Goal: Information Seeking & Learning: Understand process/instructions

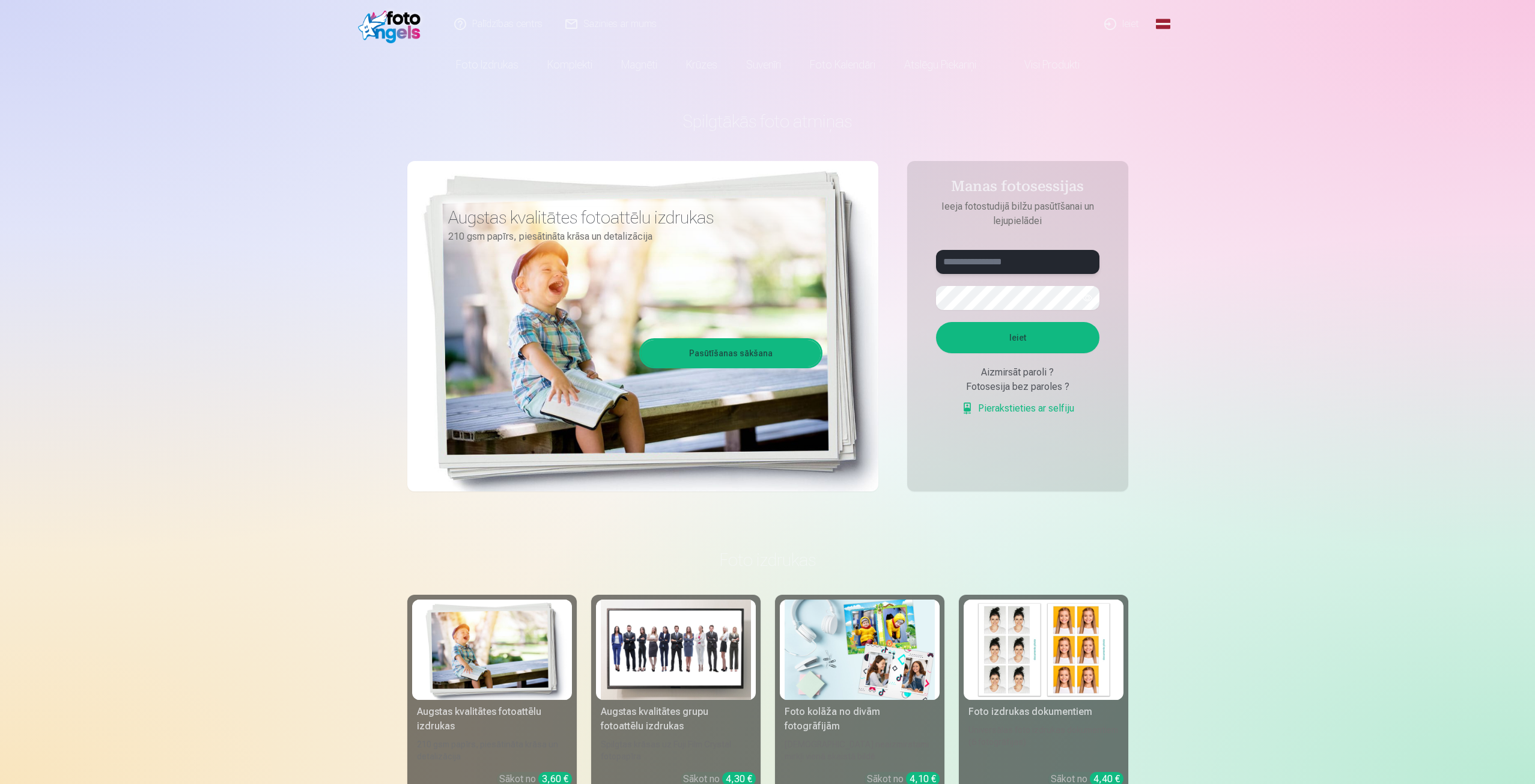
click at [1016, 264] on input "text" at bounding box center [1018, 262] width 163 height 24
click at [1019, 260] on input "******" at bounding box center [1018, 262] width 163 height 24
type input "**********"
click at [1089, 300] on button "button" at bounding box center [1088, 298] width 23 height 23
click at [1087, 295] on button "button" at bounding box center [1088, 298] width 23 height 23
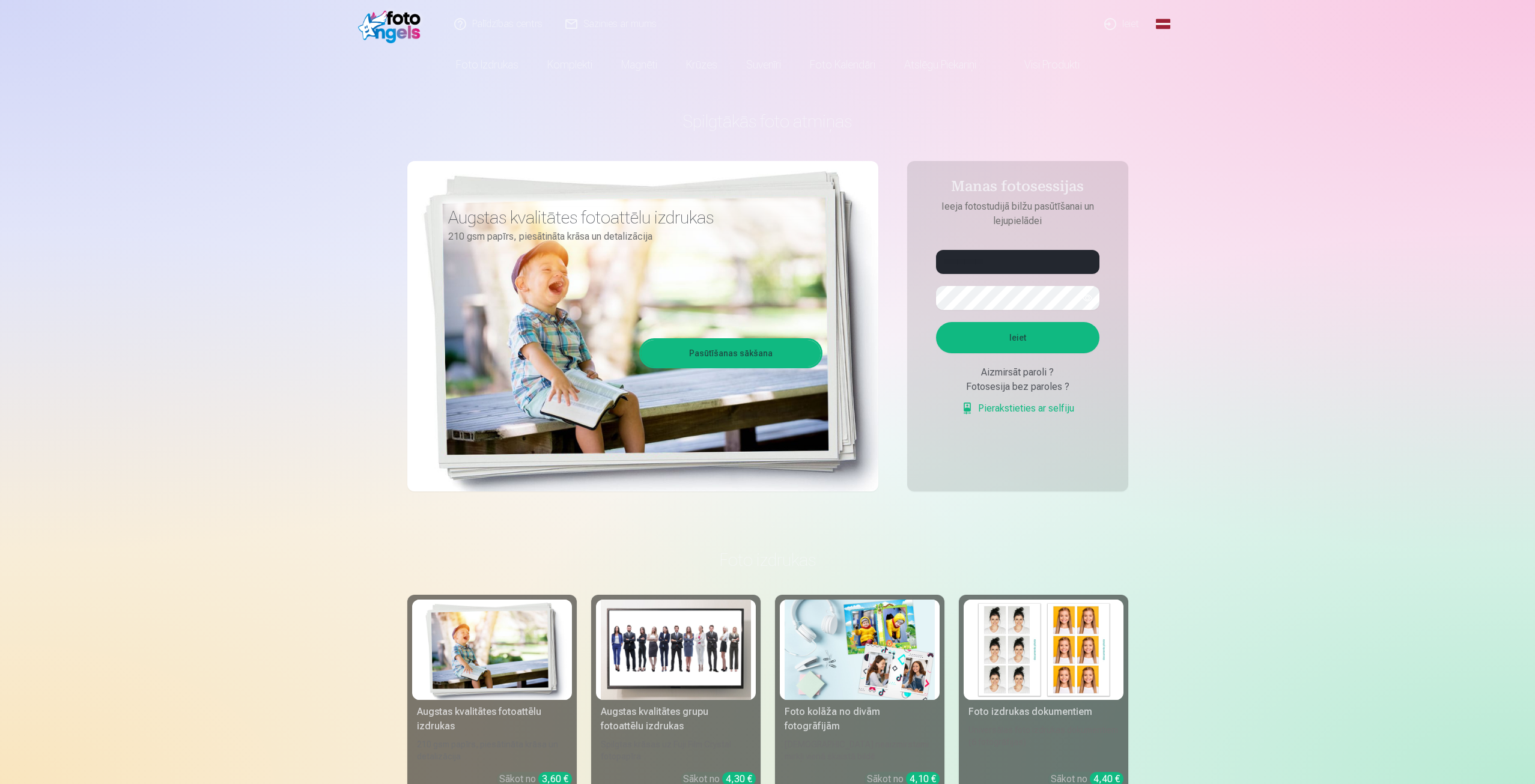
click at [1055, 333] on button "Ieiet" at bounding box center [1018, 338] width 163 height 31
click at [913, 293] on aside "**********" at bounding box center [1018, 326] width 222 height 330
click at [1085, 306] on button "button" at bounding box center [1088, 298] width 23 height 23
click at [1018, 336] on button "Ieiet" at bounding box center [1018, 338] width 163 height 31
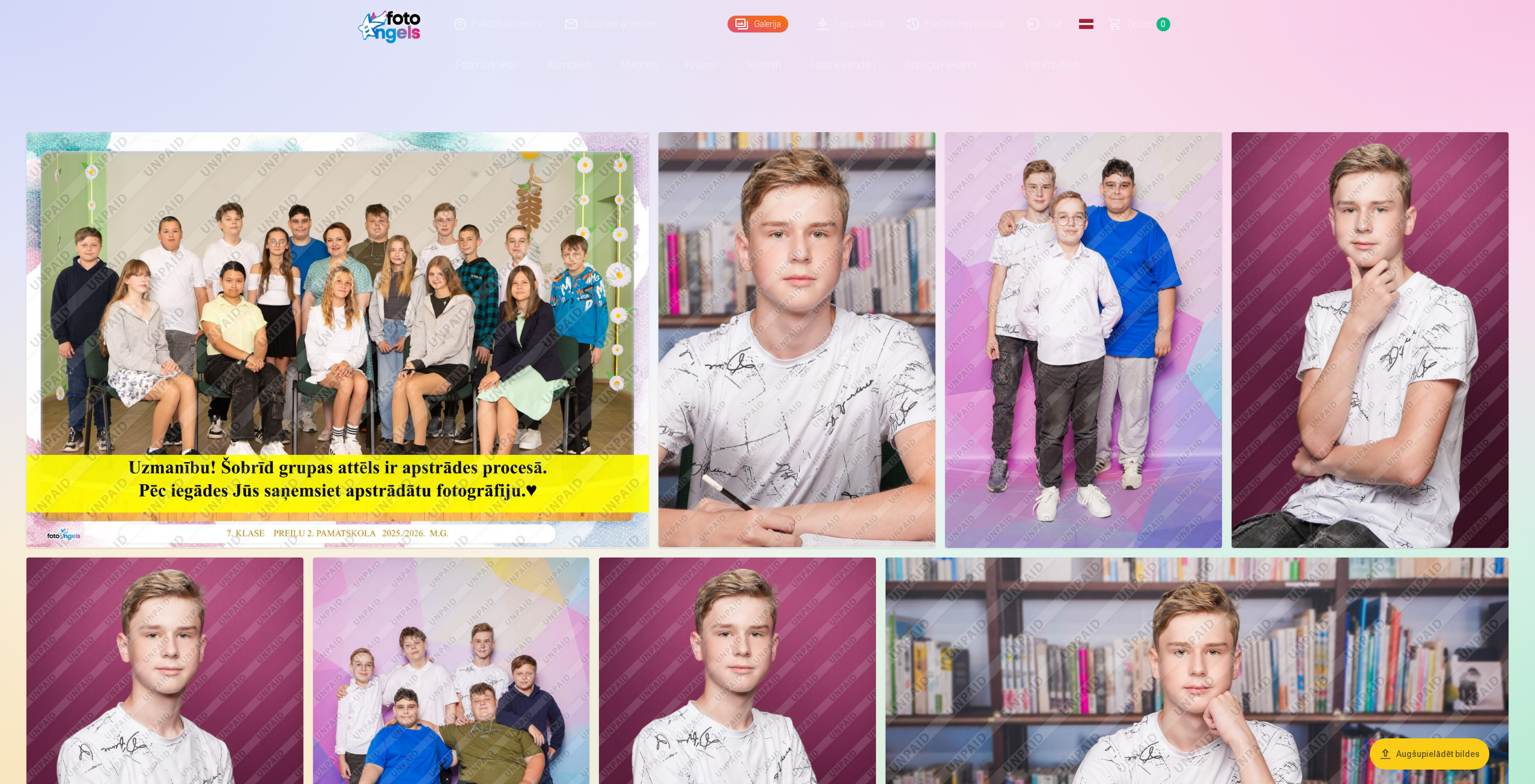
click at [527, 338] on img at bounding box center [337, 339] width 623 height 415
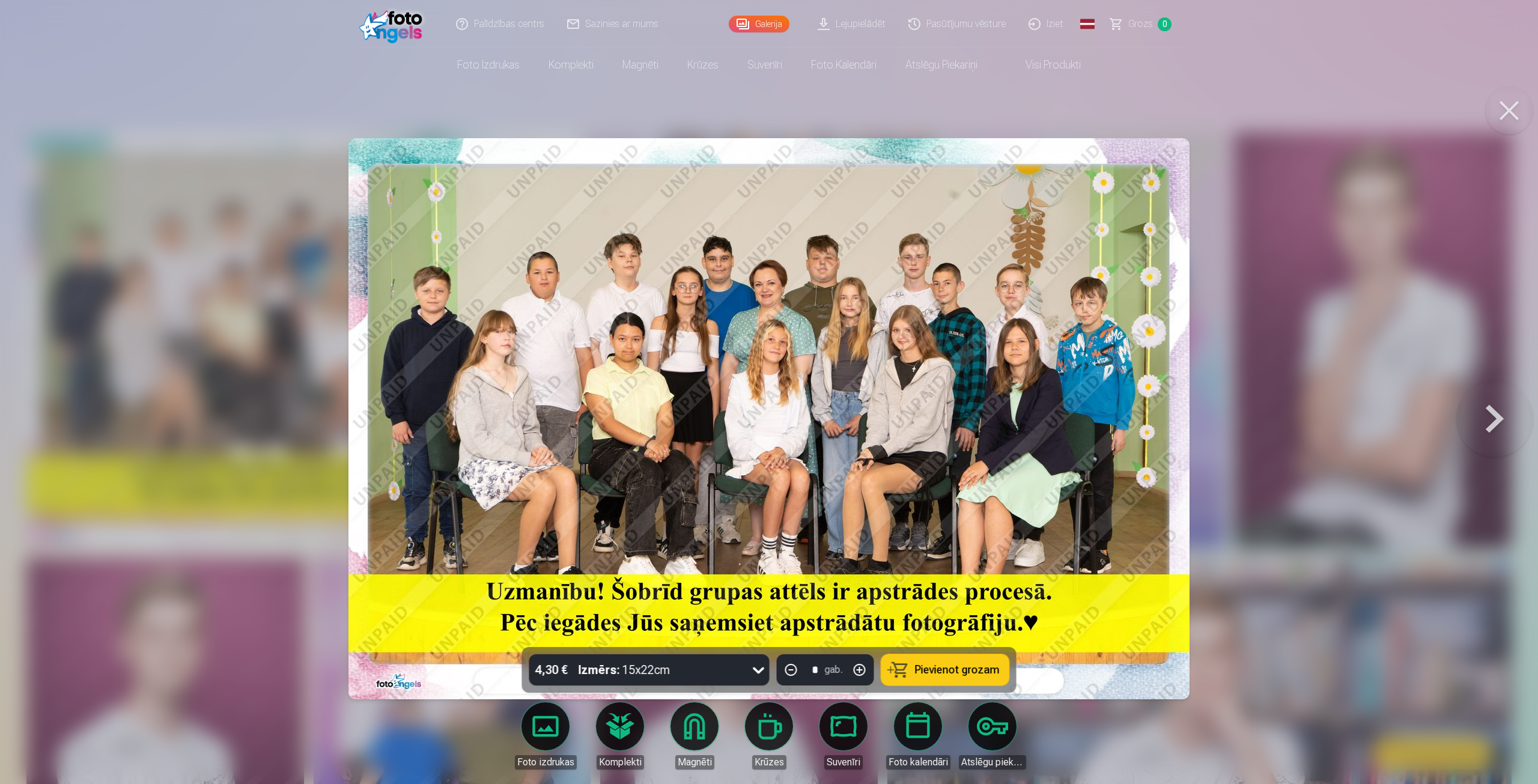
click at [1492, 420] on button at bounding box center [1495, 418] width 77 height 433
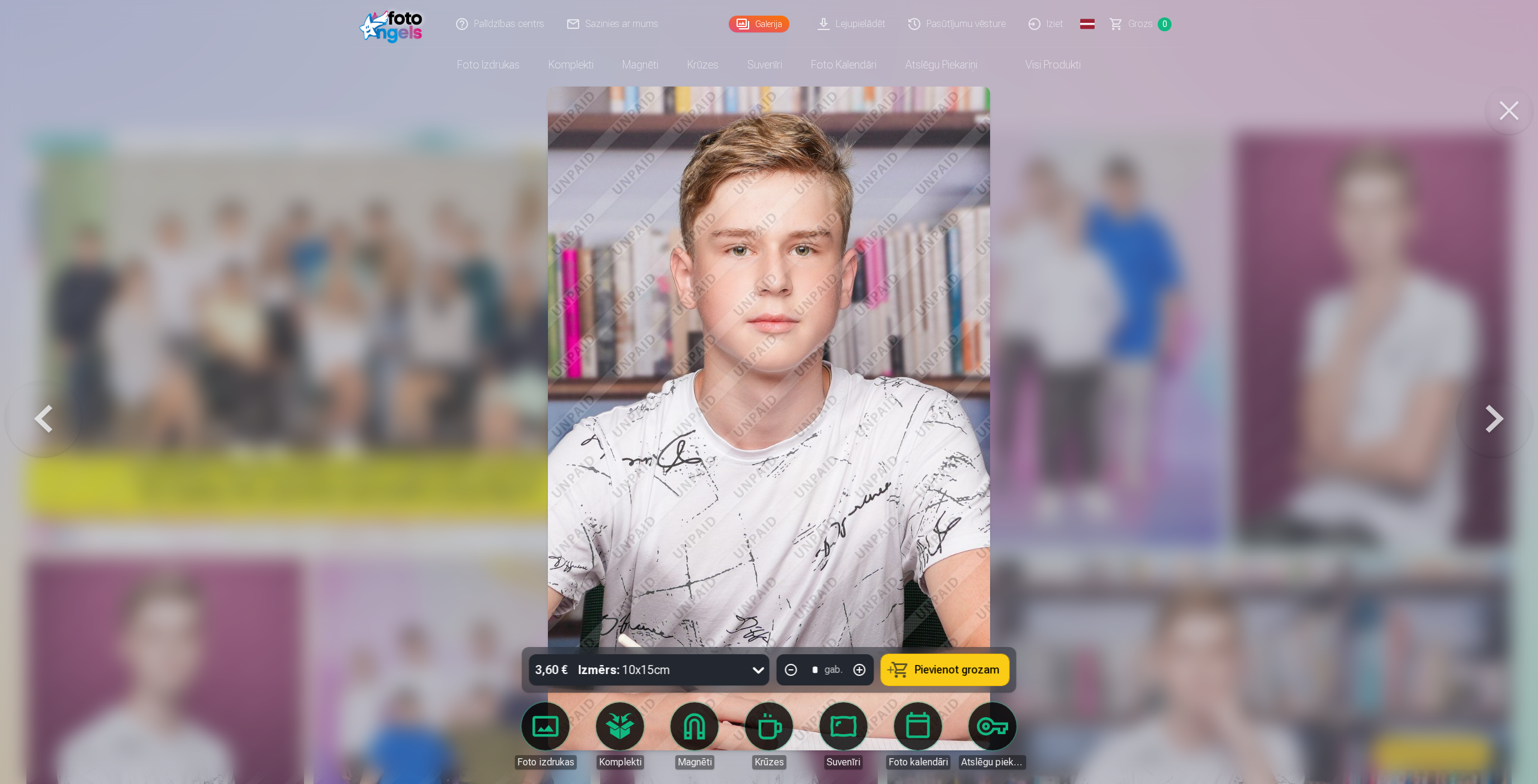
click at [1492, 420] on button at bounding box center [1495, 418] width 77 height 433
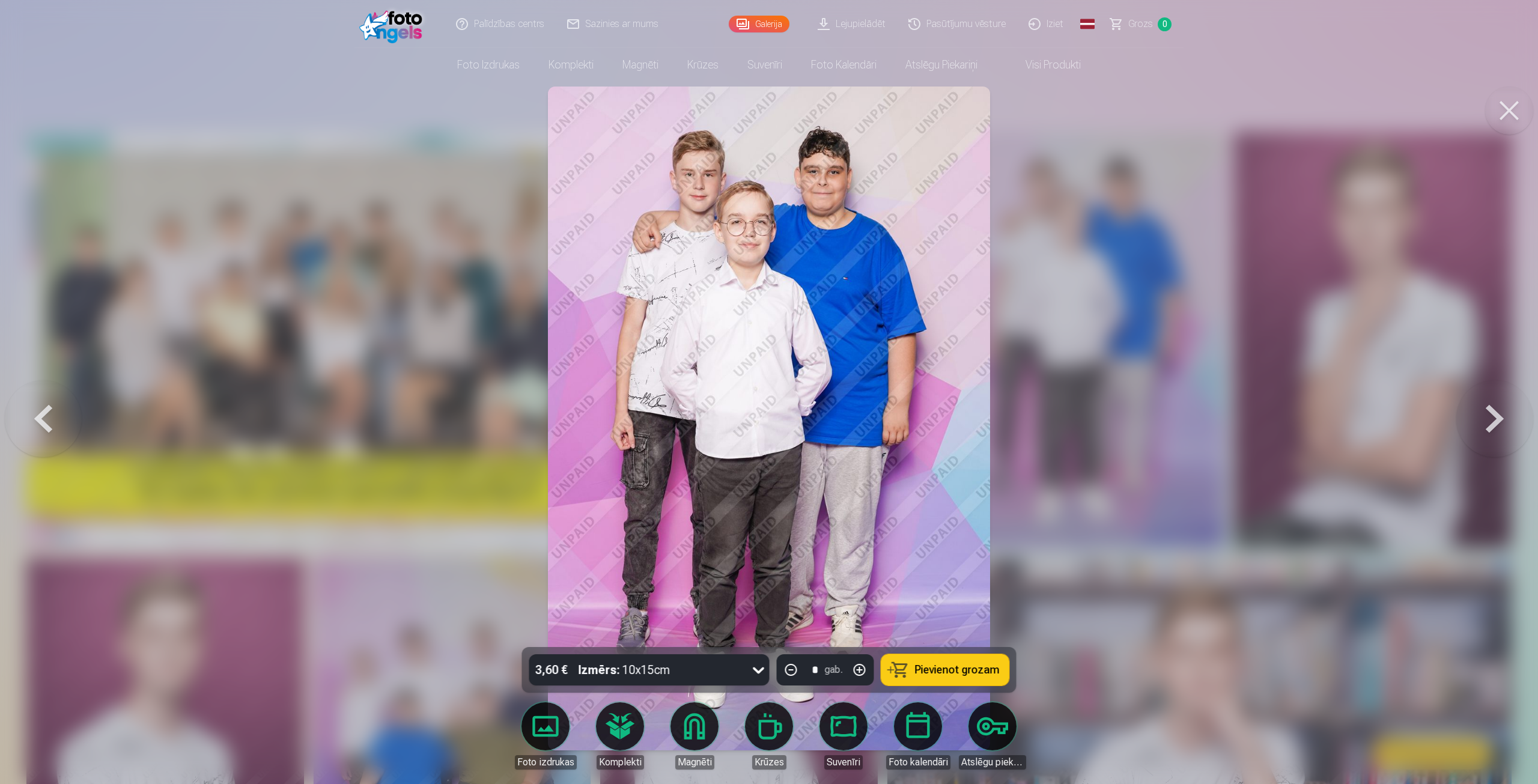
click at [1492, 420] on button at bounding box center [1495, 418] width 77 height 433
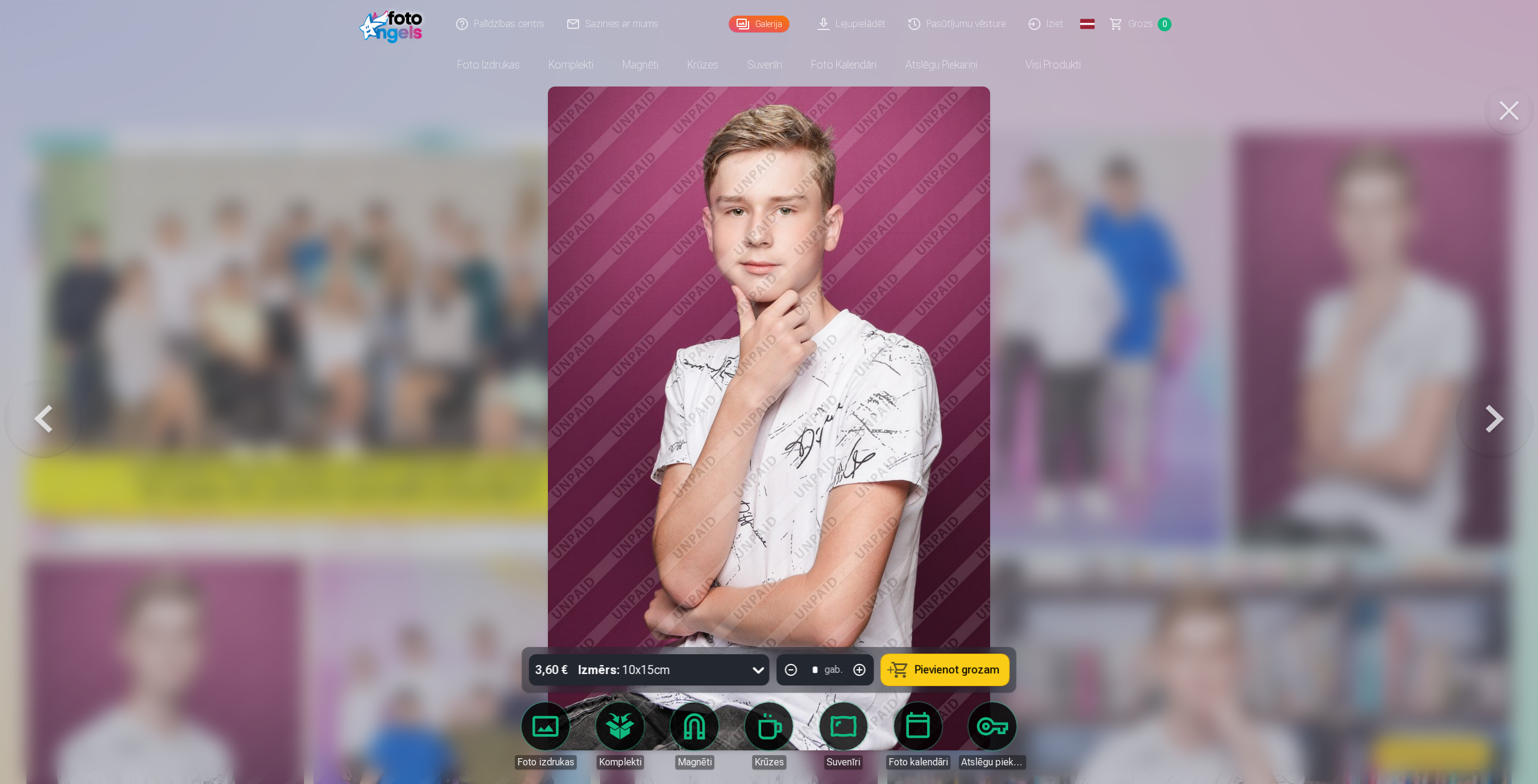
click at [1492, 420] on button at bounding box center [1495, 418] width 77 height 433
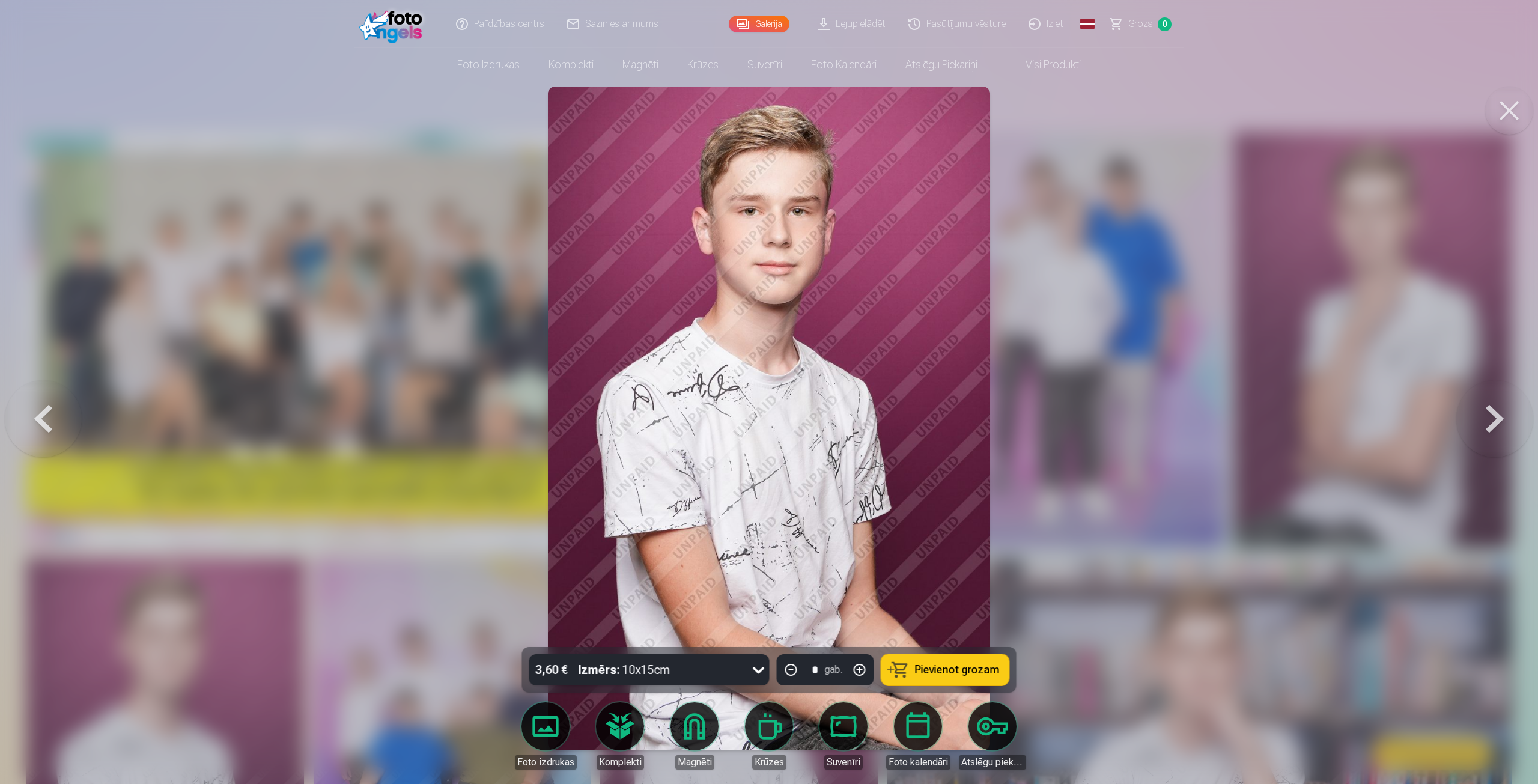
click at [1492, 420] on button at bounding box center [1495, 418] width 77 height 433
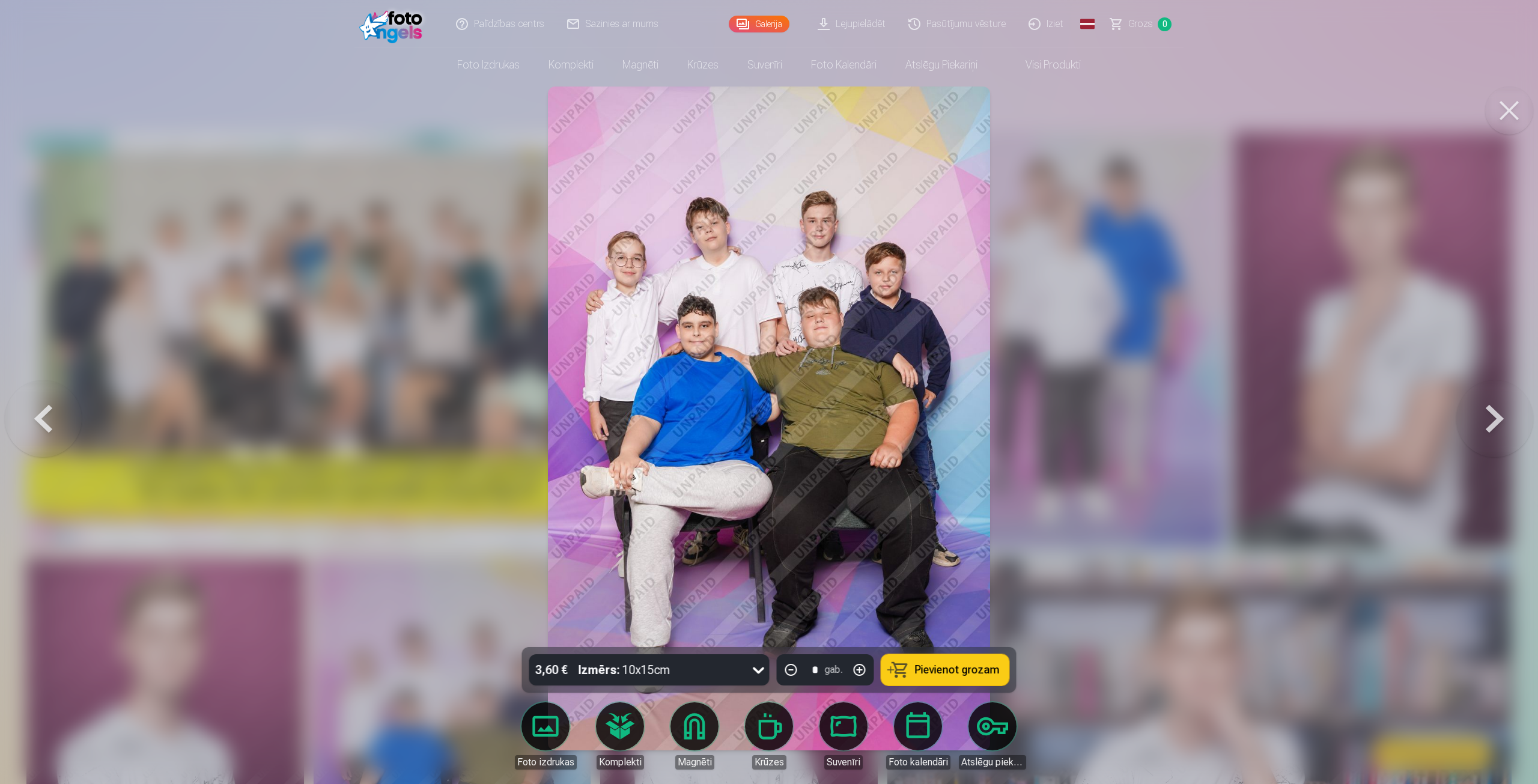
click at [1494, 418] on button at bounding box center [1495, 418] width 77 height 433
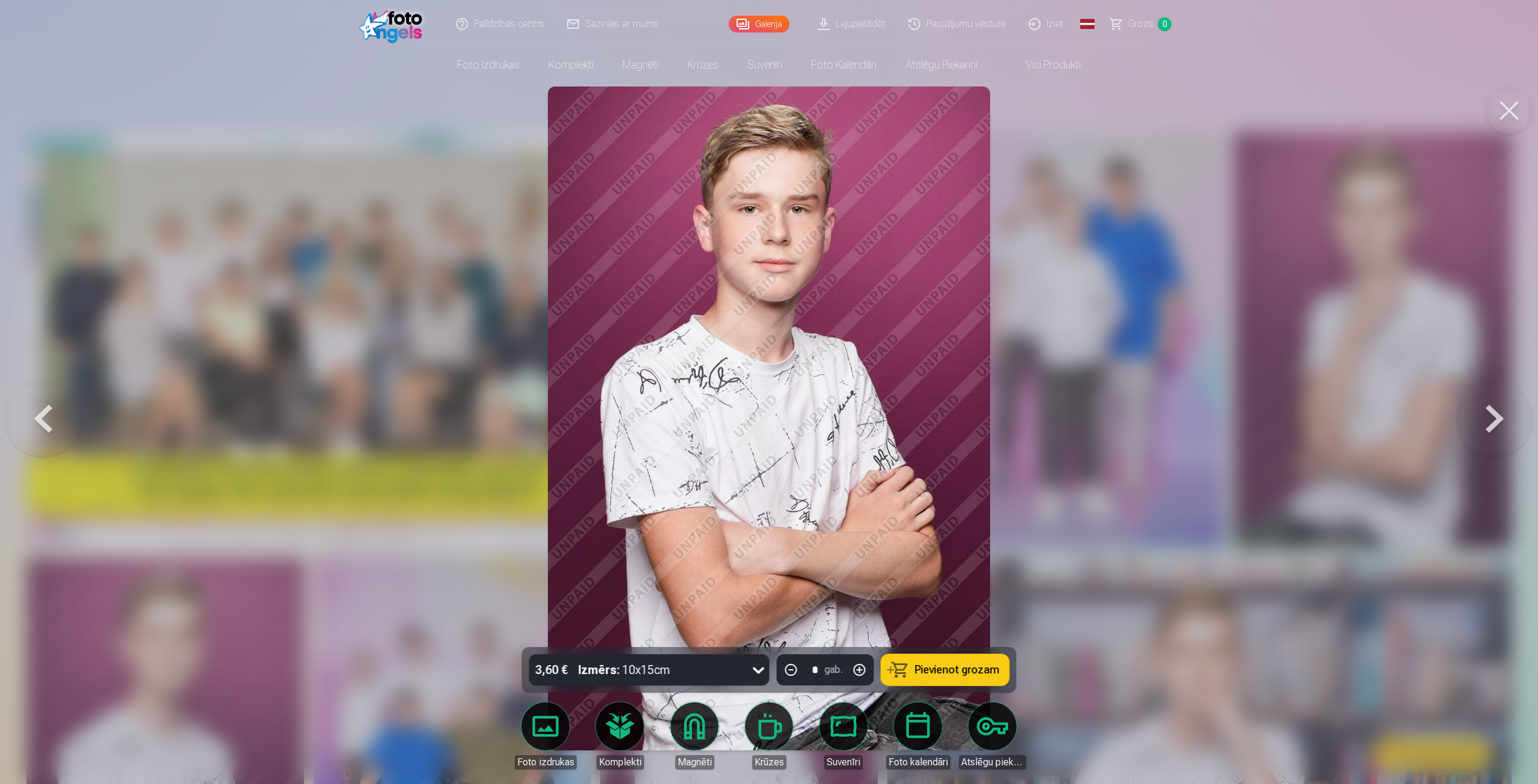
click at [35, 415] on button at bounding box center [43, 418] width 77 height 433
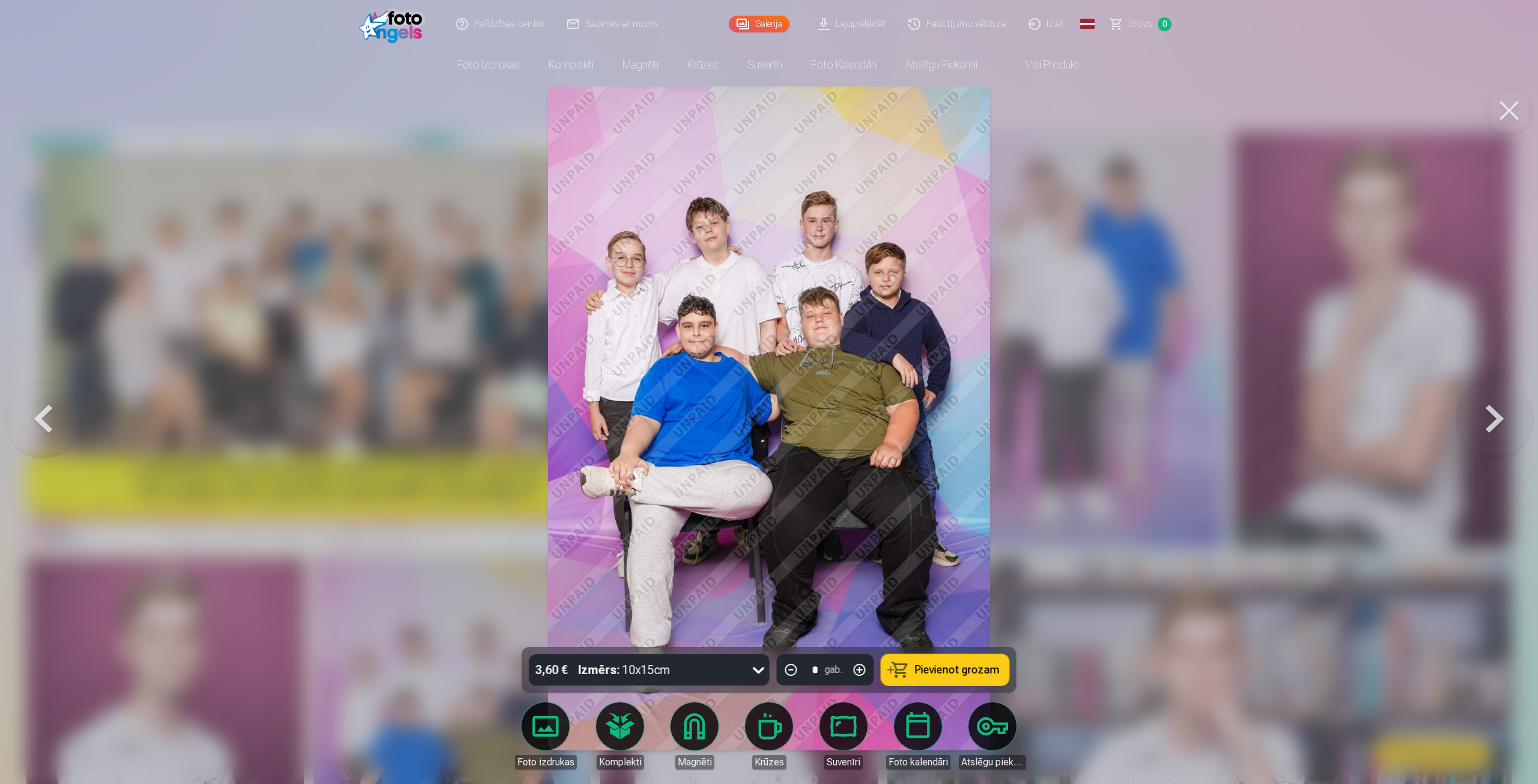
click at [1494, 420] on button at bounding box center [1495, 418] width 77 height 433
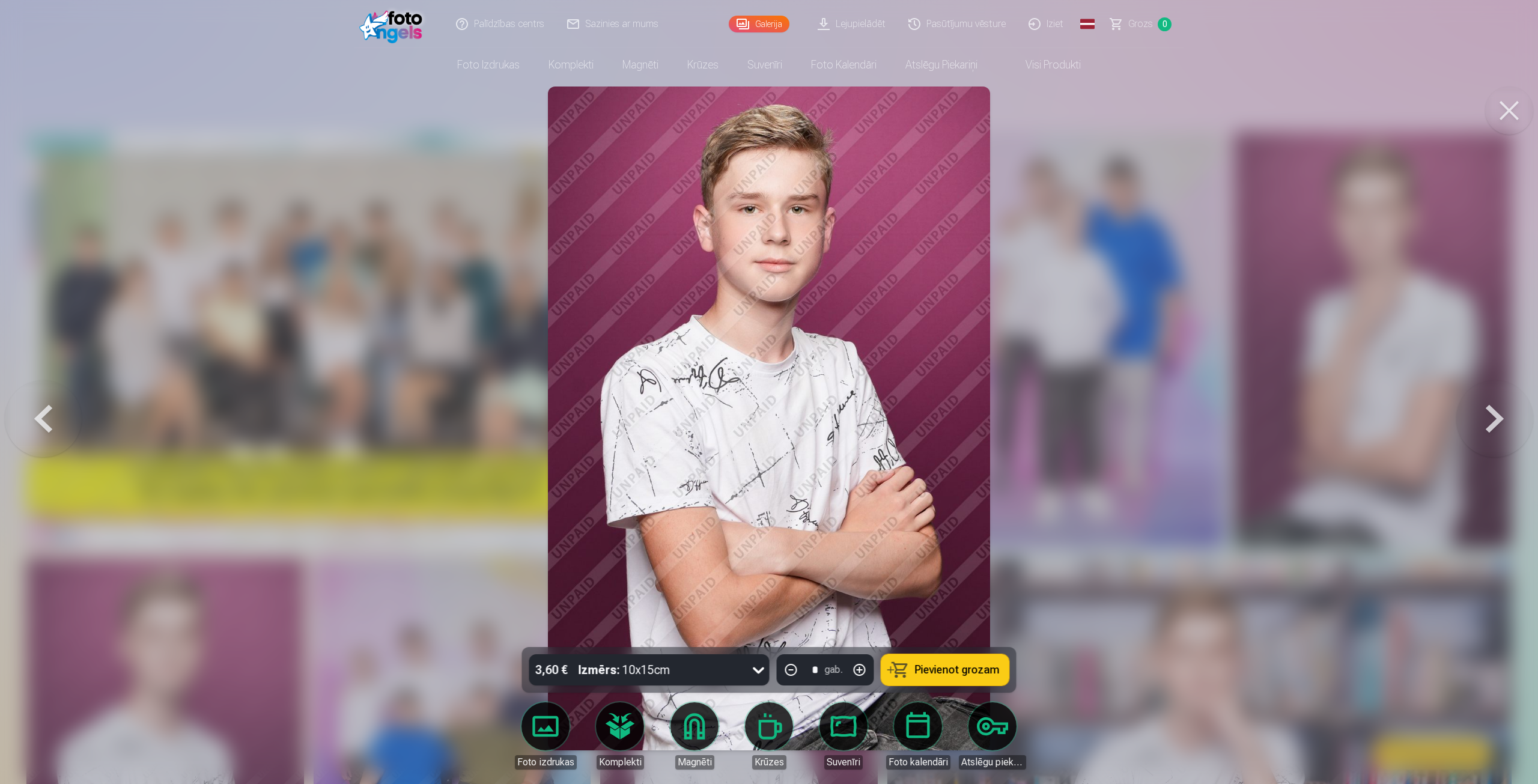
click at [1494, 420] on button at bounding box center [1495, 418] width 77 height 433
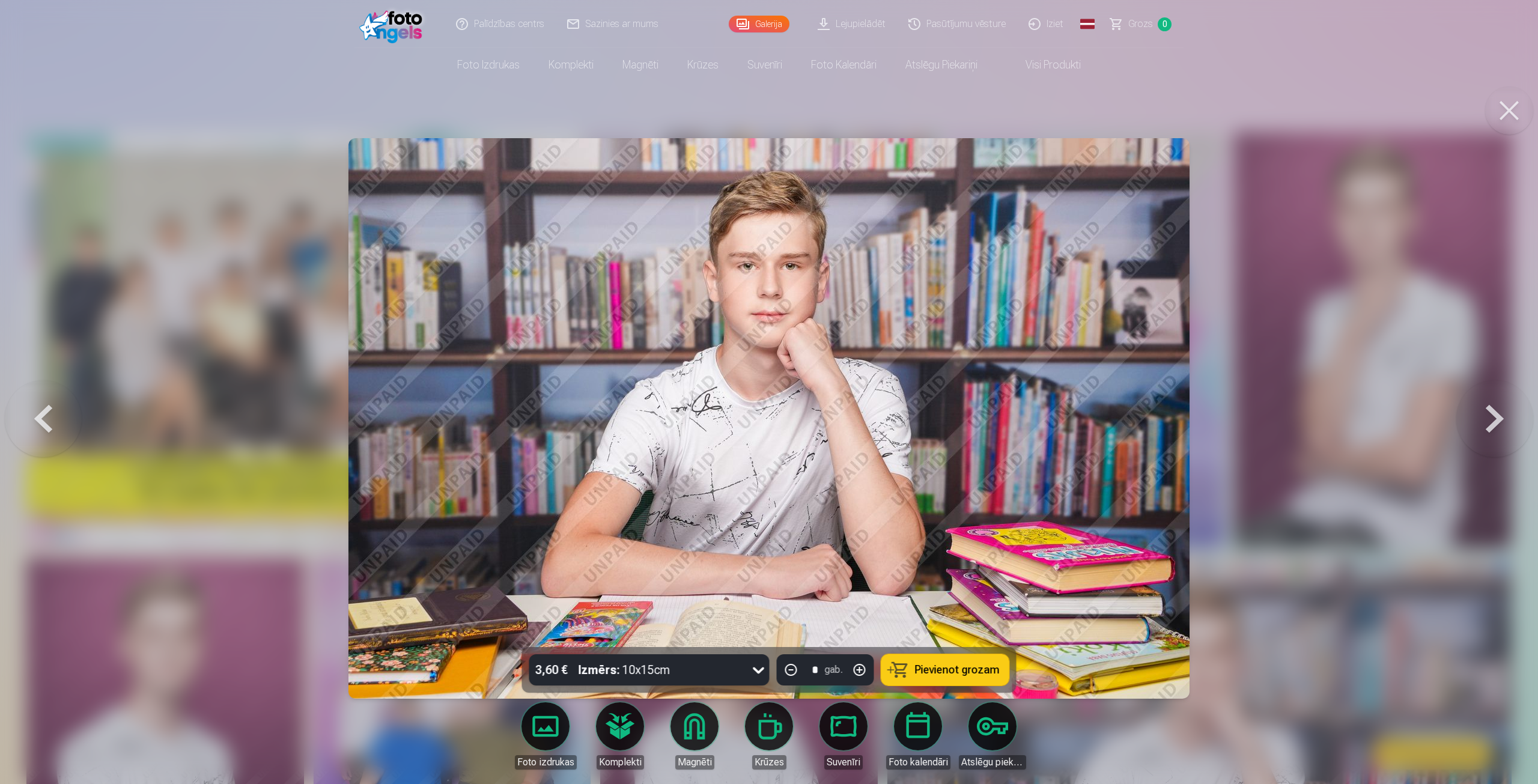
click at [1494, 420] on button at bounding box center [1495, 418] width 77 height 433
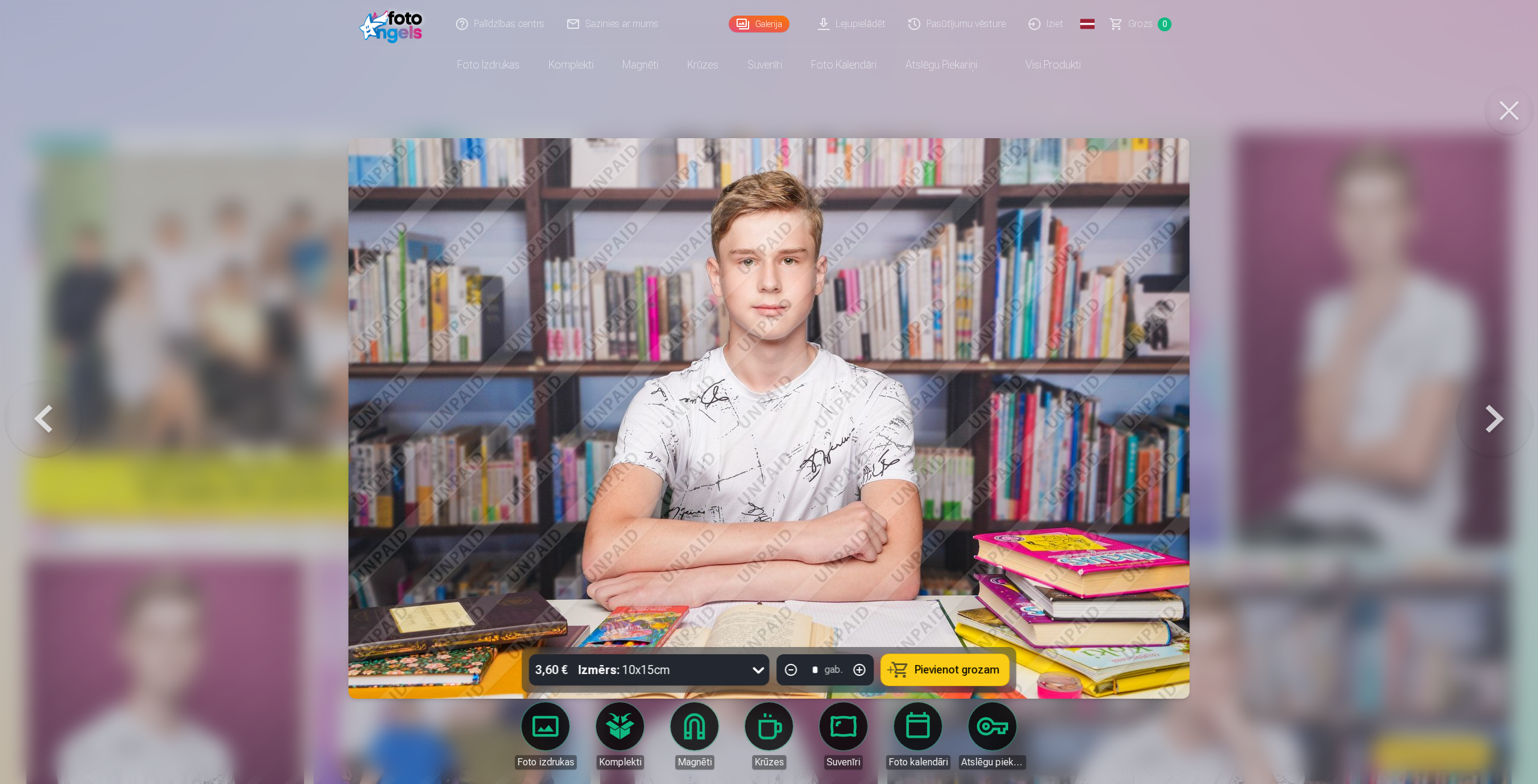
click at [1494, 420] on button at bounding box center [1495, 418] width 77 height 433
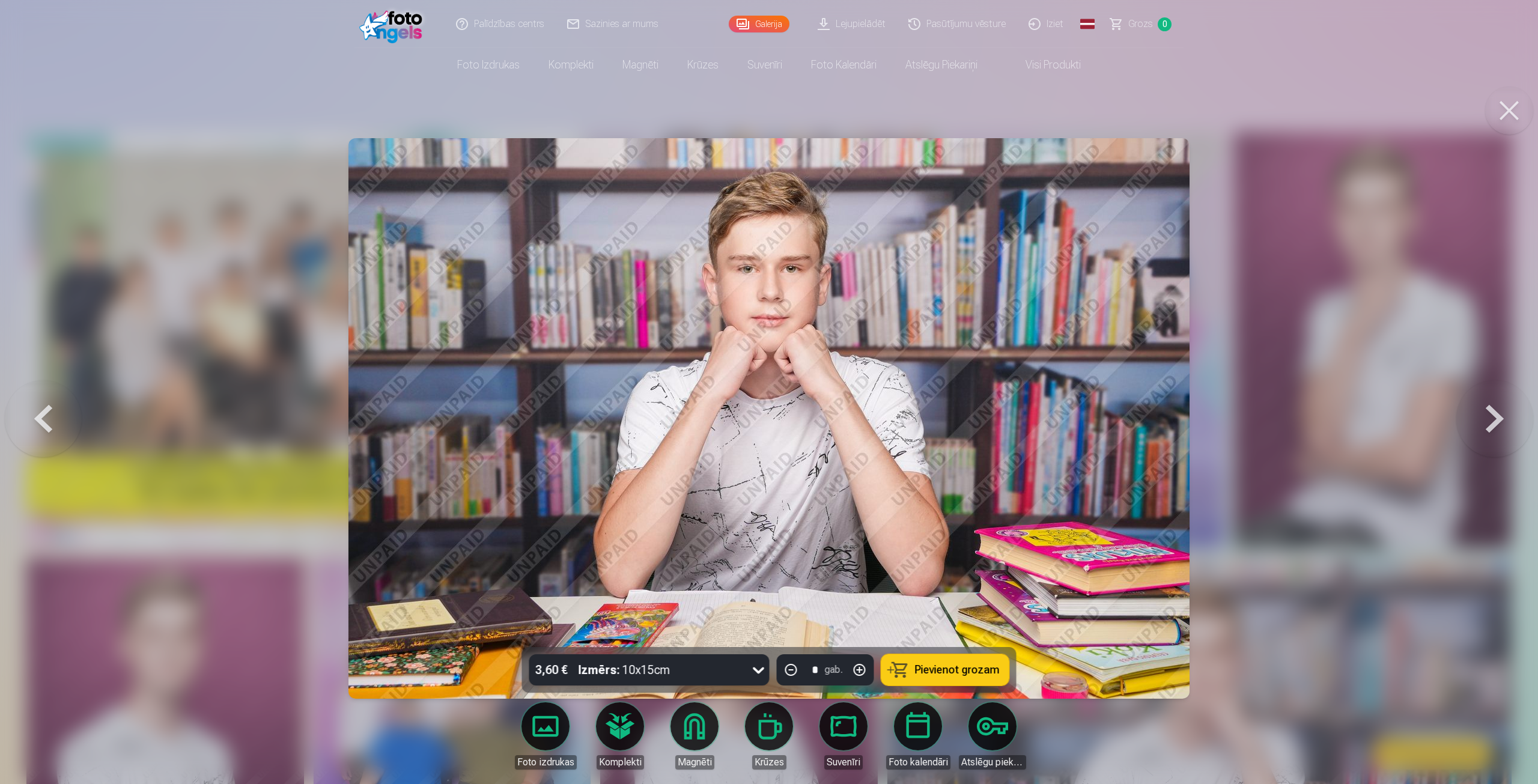
click at [1494, 420] on button at bounding box center [1495, 418] width 77 height 433
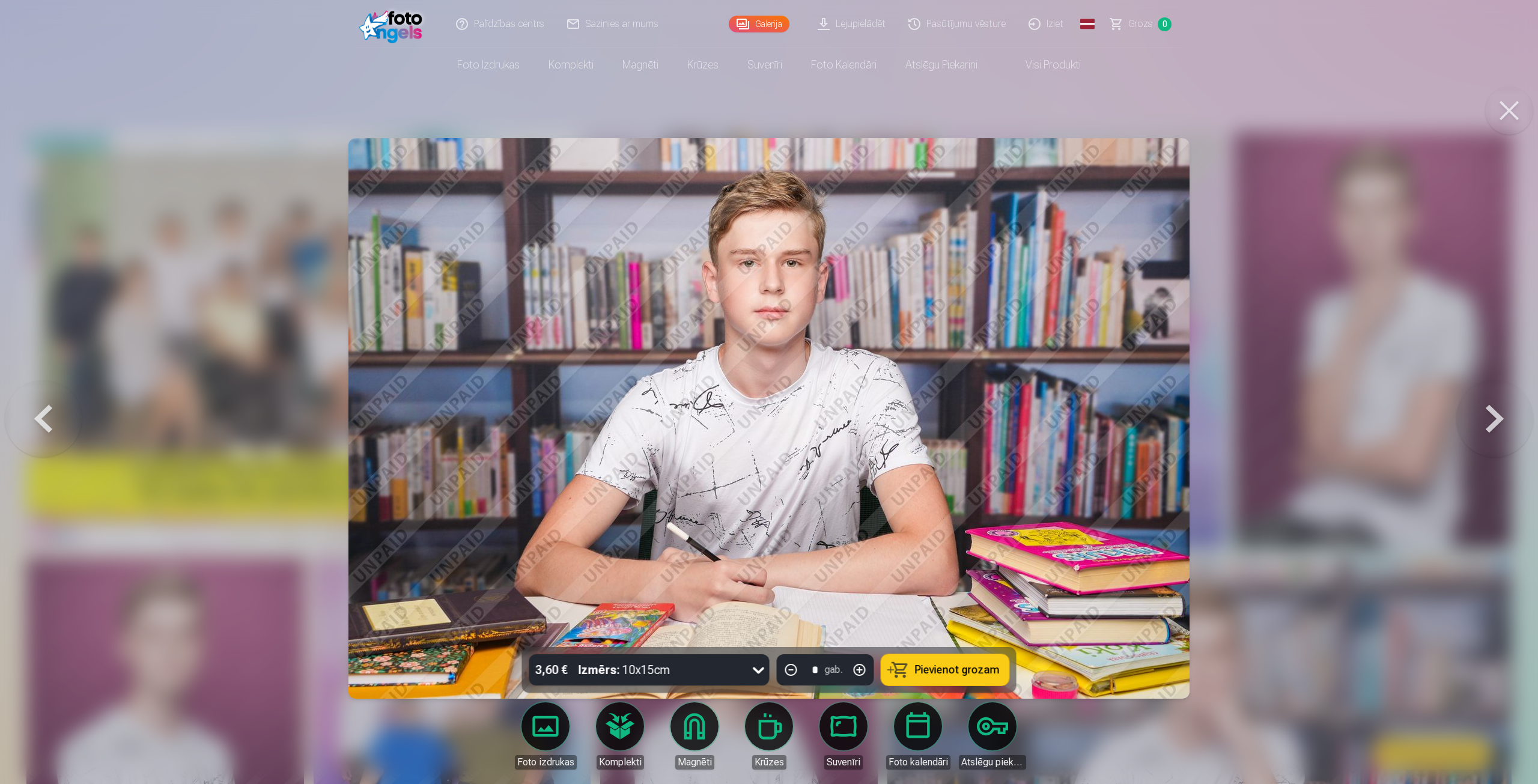
click at [1494, 420] on button at bounding box center [1495, 418] width 77 height 433
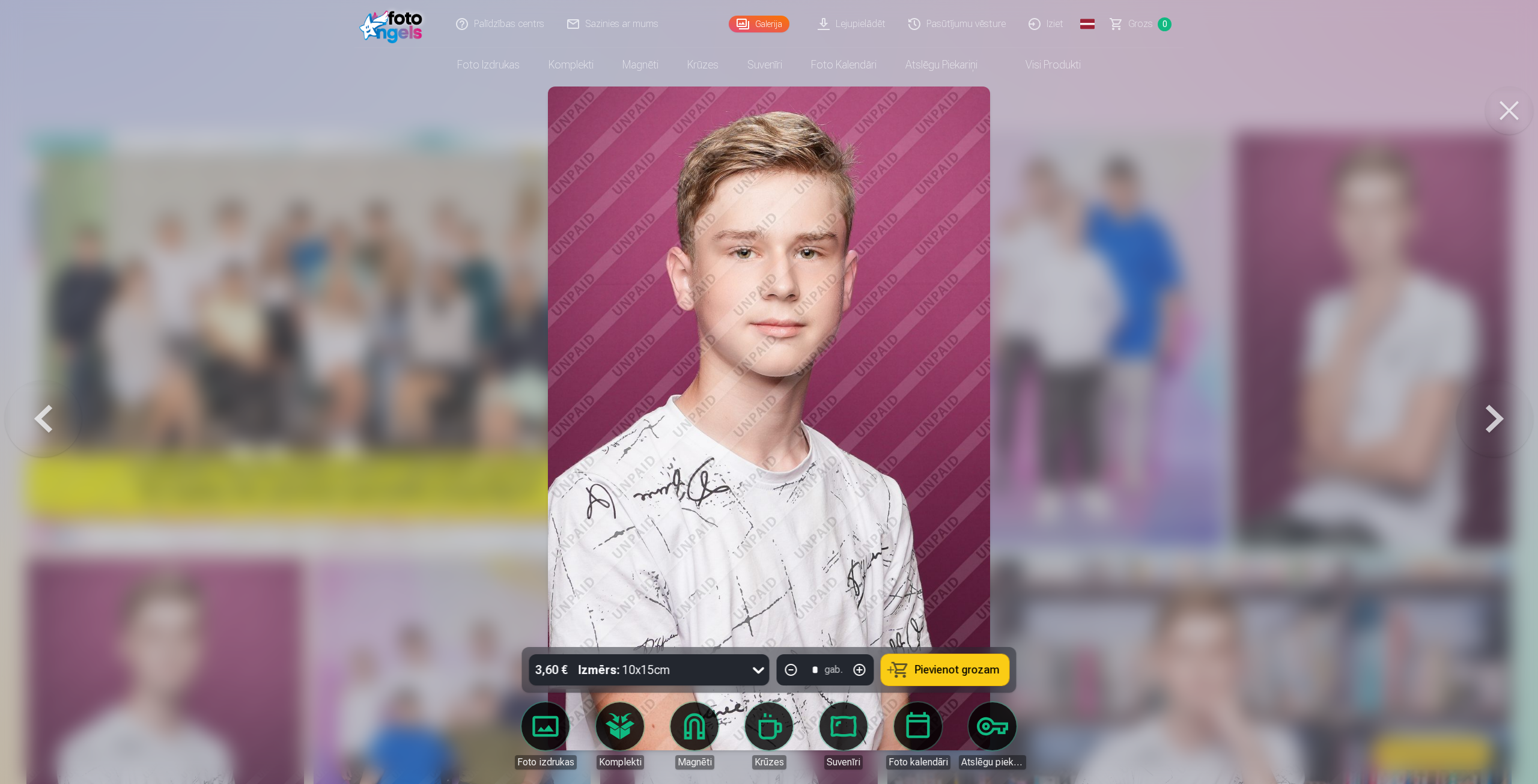
click at [1494, 420] on button at bounding box center [1495, 418] width 77 height 433
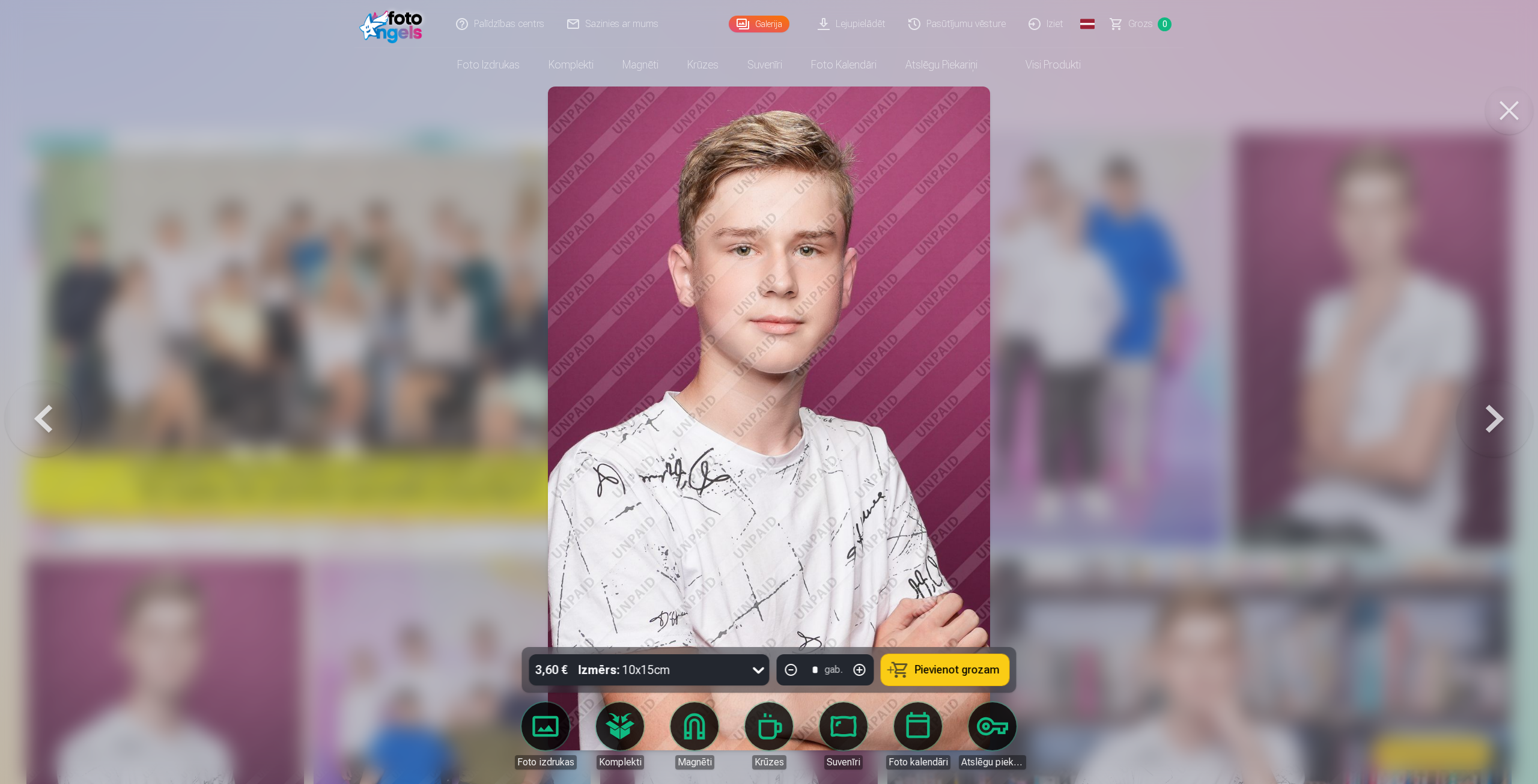
click at [1494, 420] on button at bounding box center [1495, 418] width 77 height 433
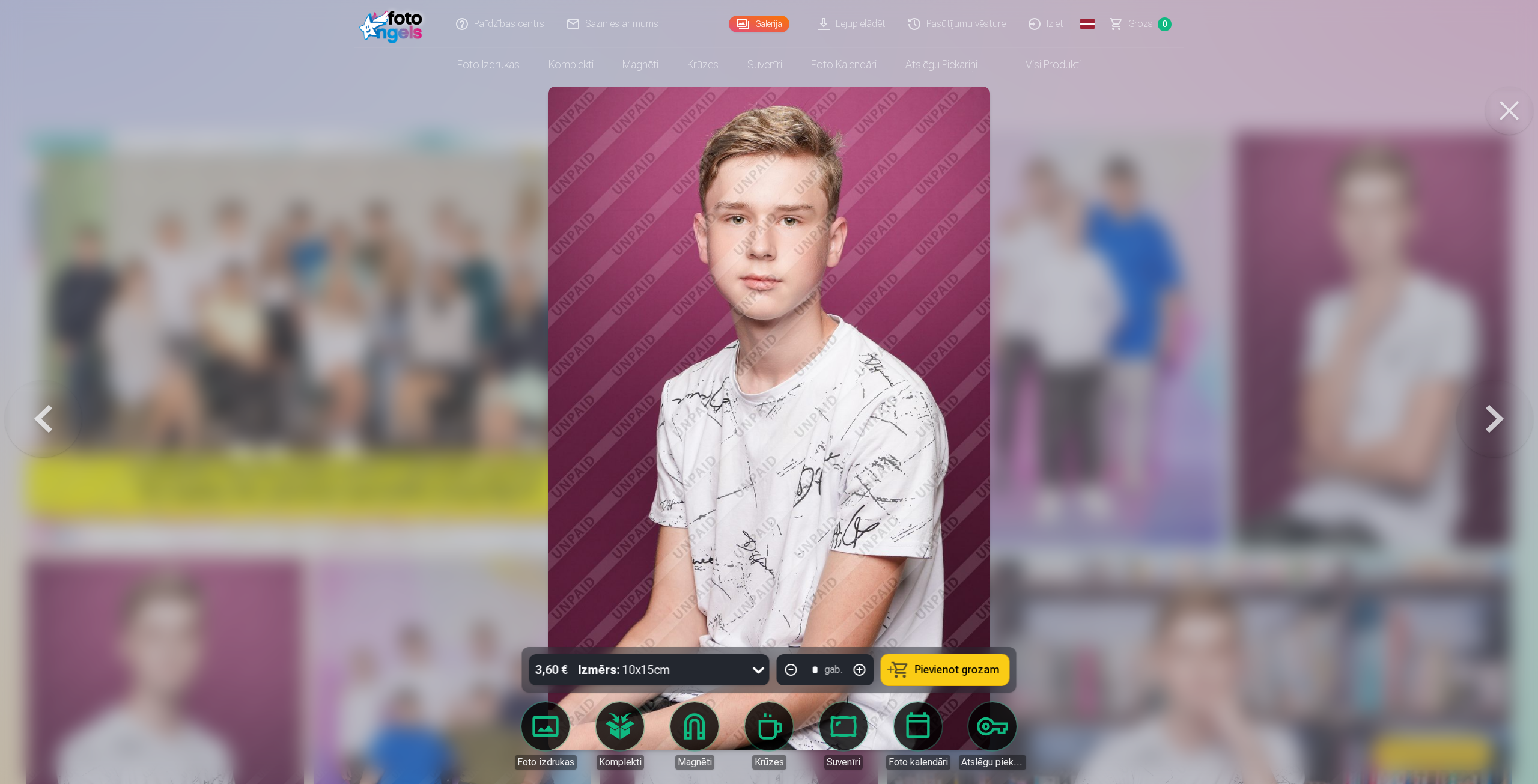
click at [1494, 420] on button at bounding box center [1495, 418] width 77 height 433
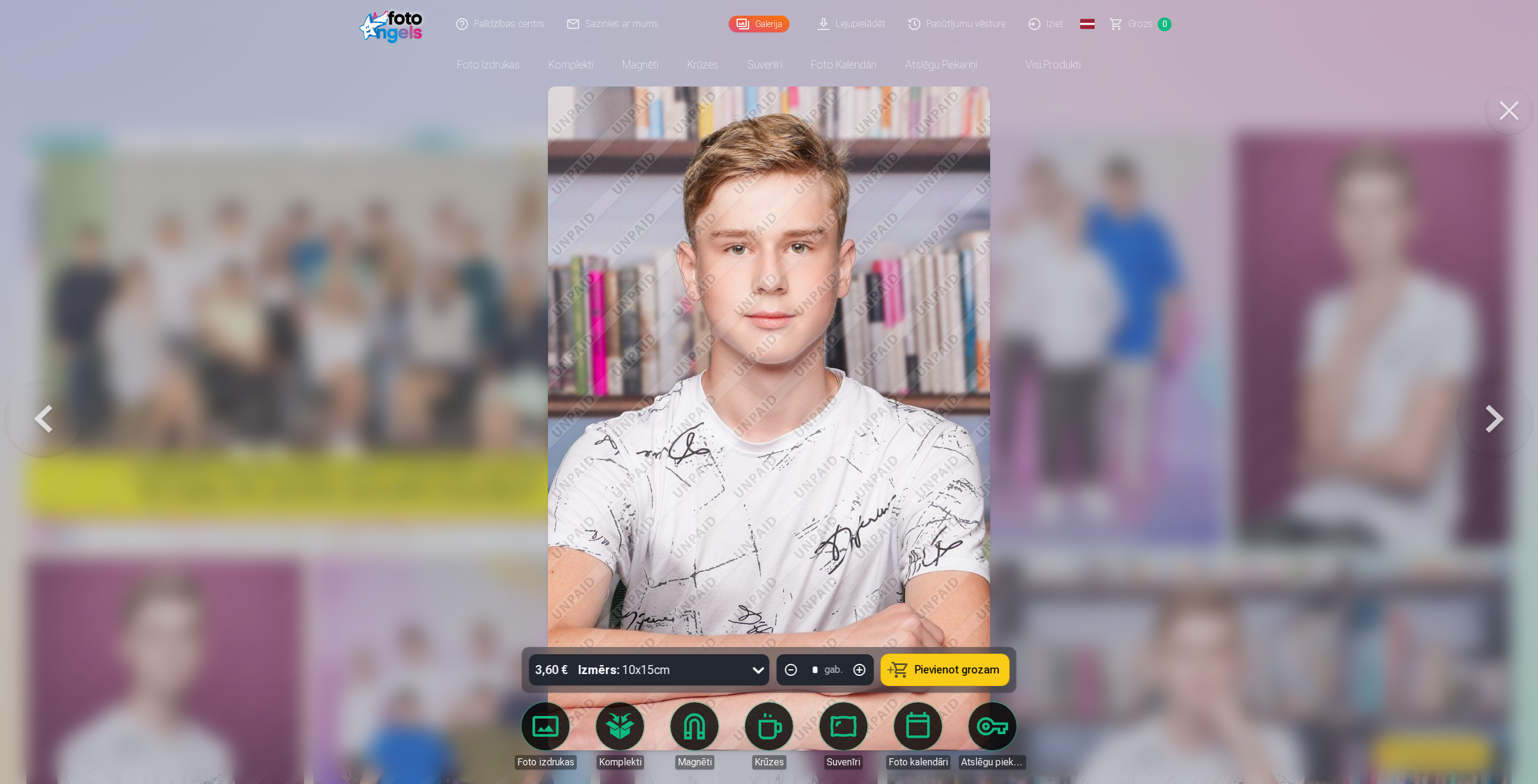
click at [1494, 420] on button at bounding box center [1495, 418] width 77 height 433
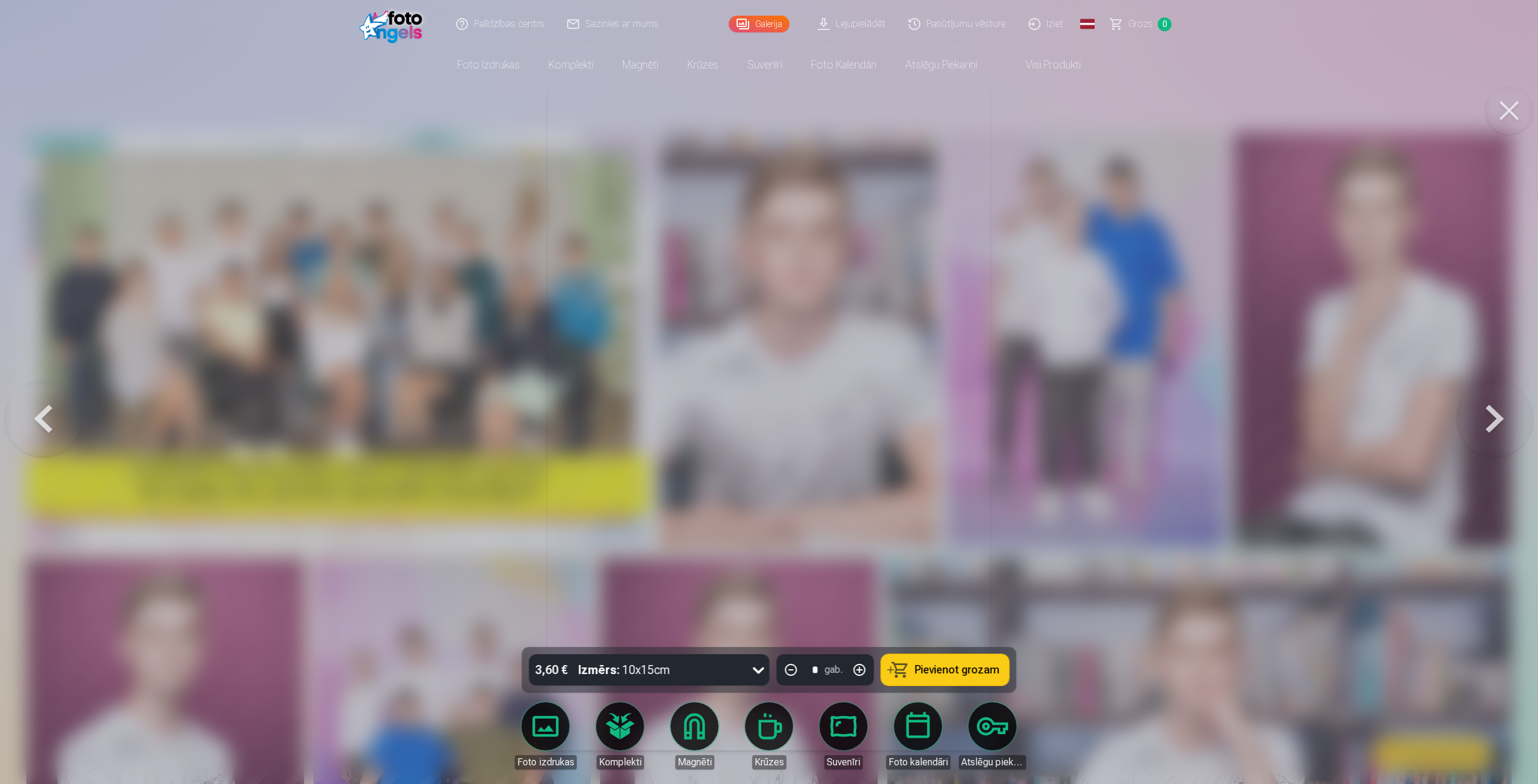
click at [1494, 420] on button at bounding box center [1495, 418] width 77 height 433
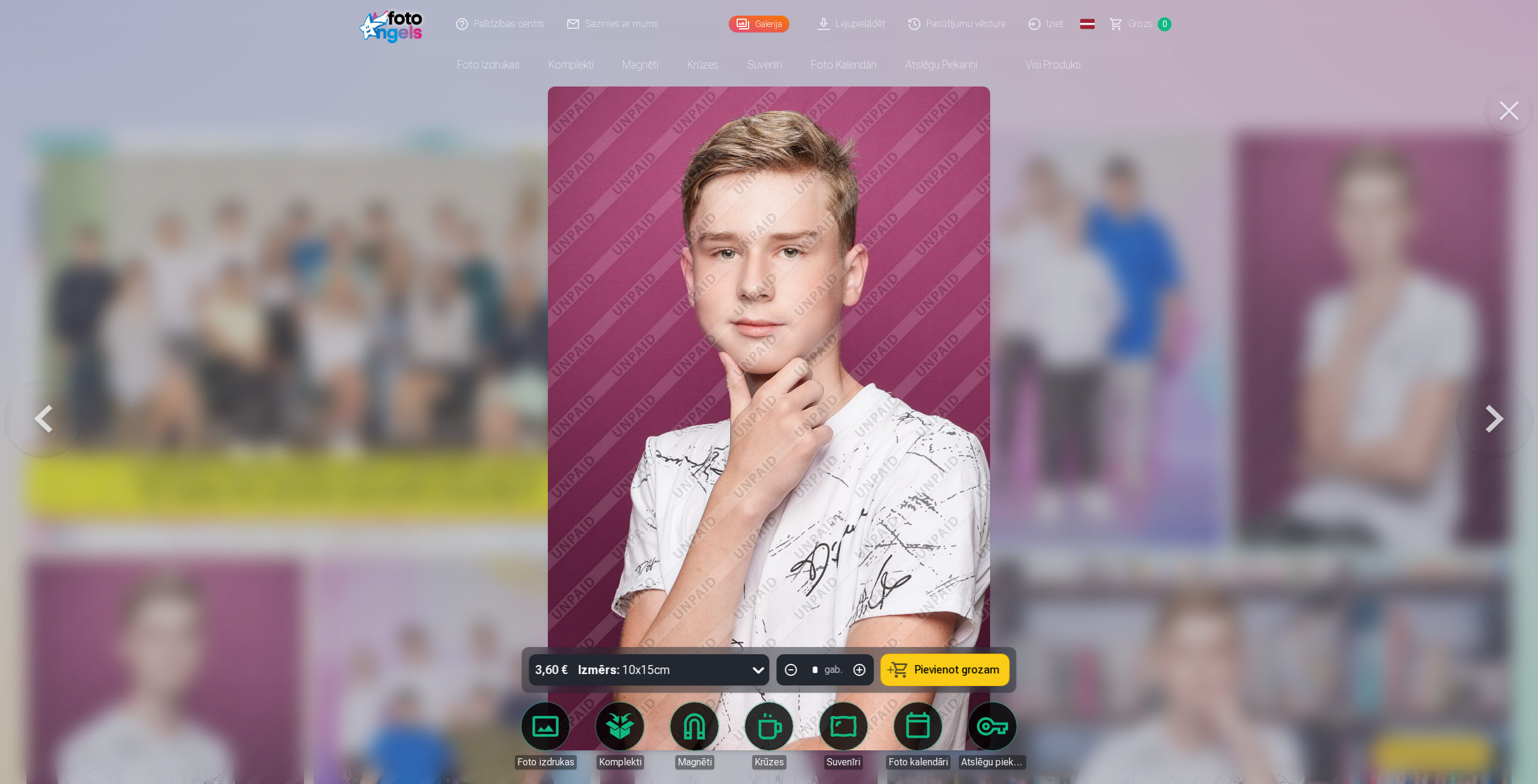
click at [1494, 420] on button at bounding box center [1495, 418] width 77 height 433
click at [1494, 420] on div at bounding box center [769, 392] width 1538 height 784
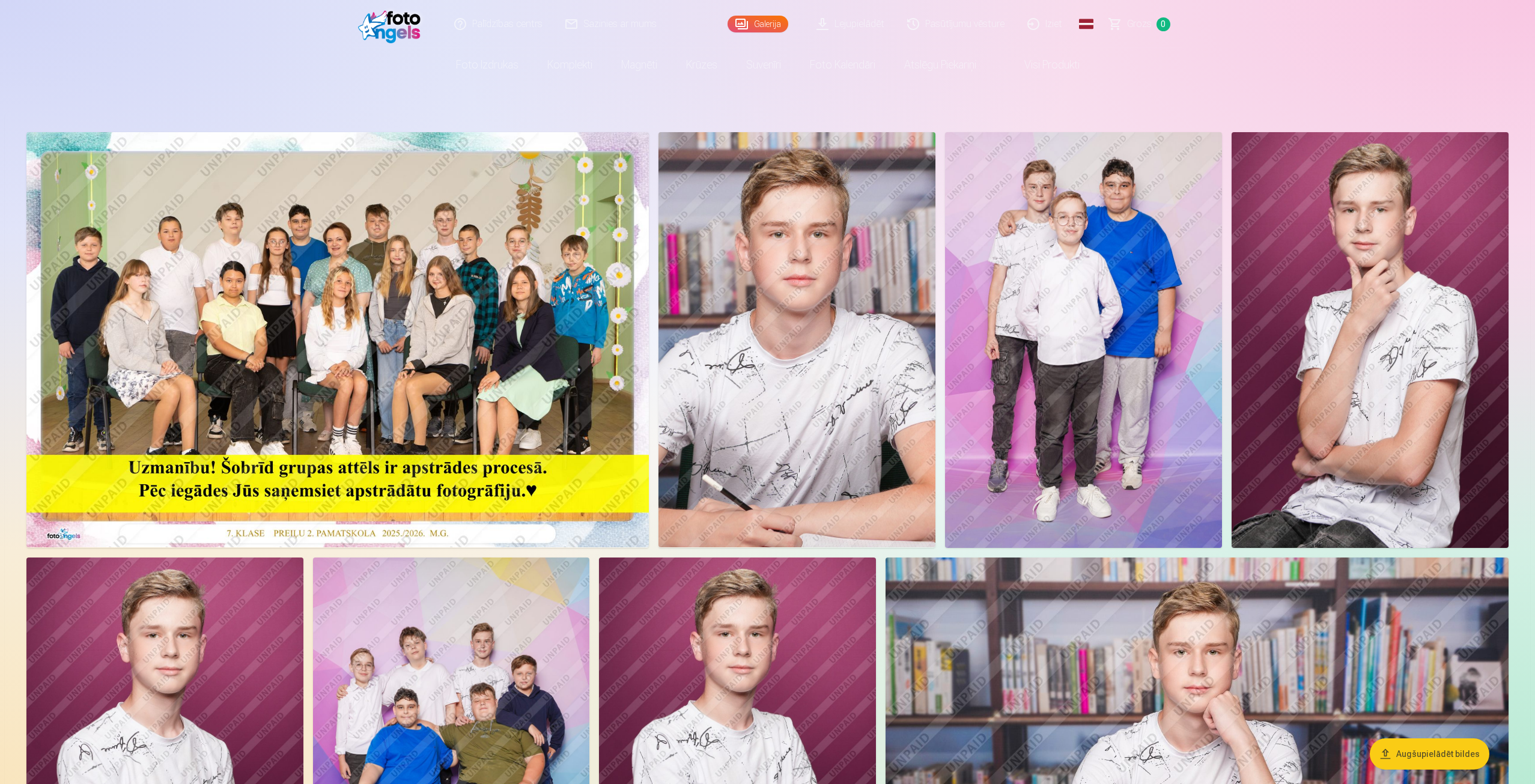
click at [1494, 420] on img at bounding box center [1370, 339] width 277 height 416
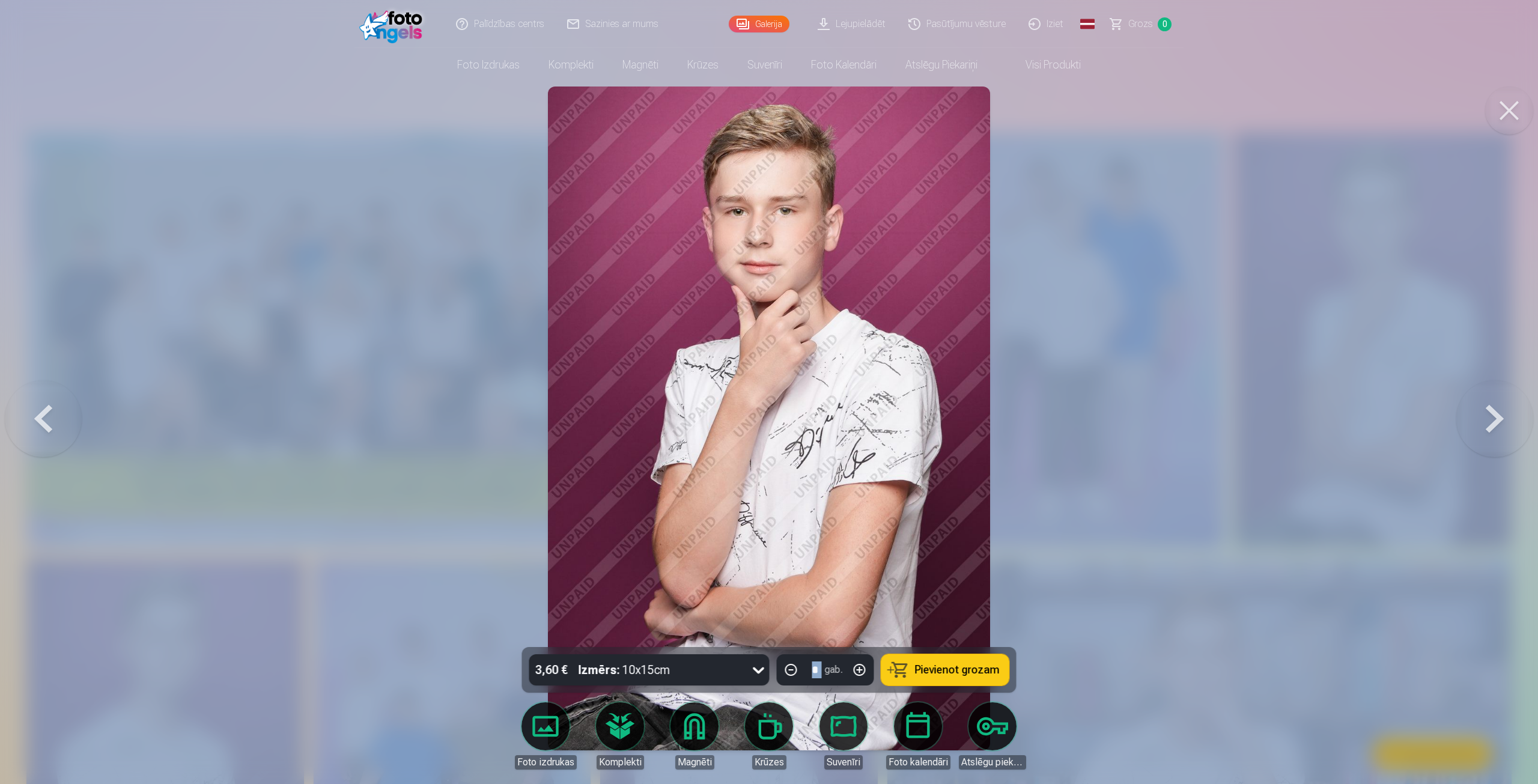
click at [1494, 420] on button at bounding box center [1495, 418] width 77 height 433
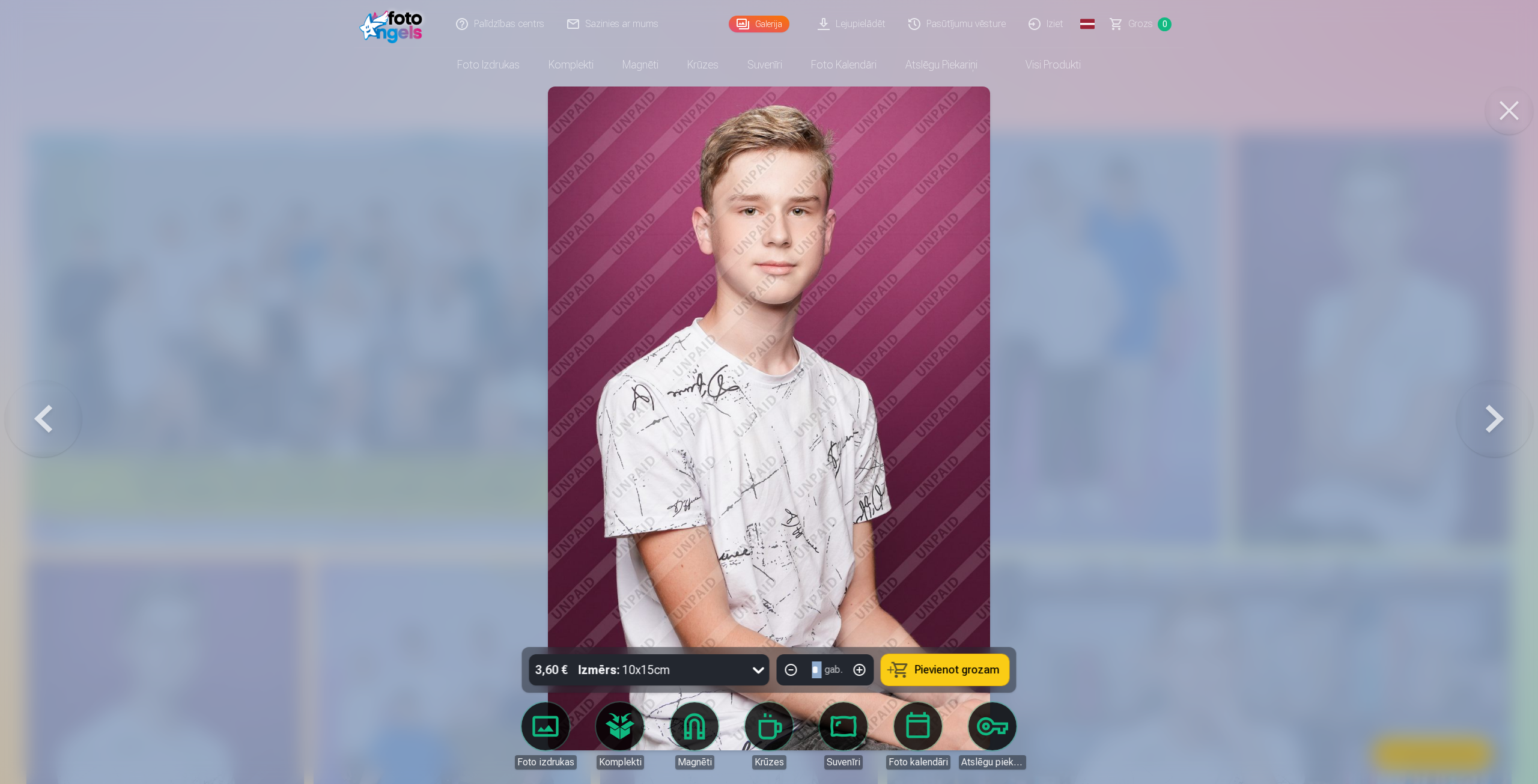
click at [1483, 417] on button at bounding box center [1495, 418] width 77 height 433
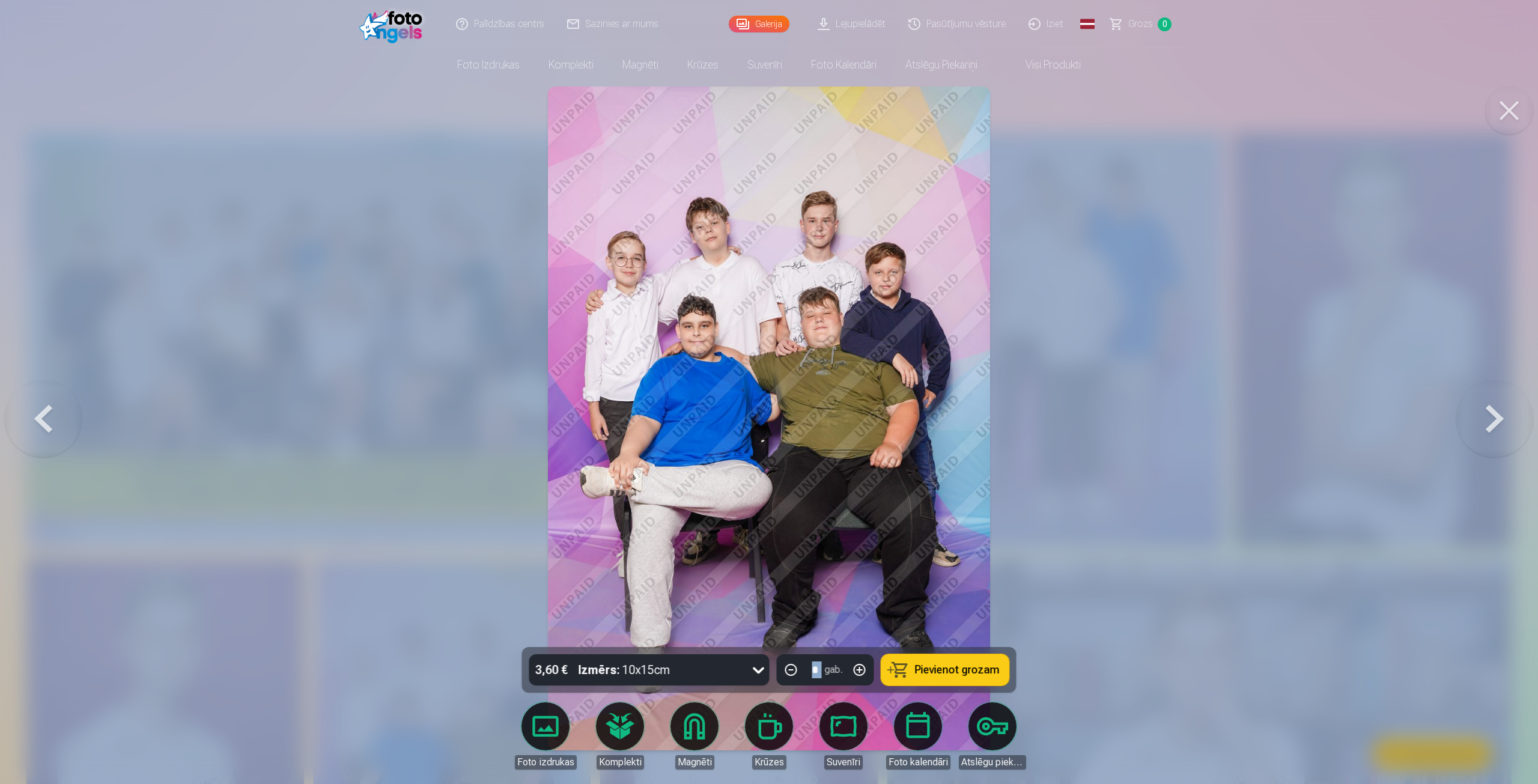
click at [1483, 417] on button at bounding box center [1495, 418] width 77 height 433
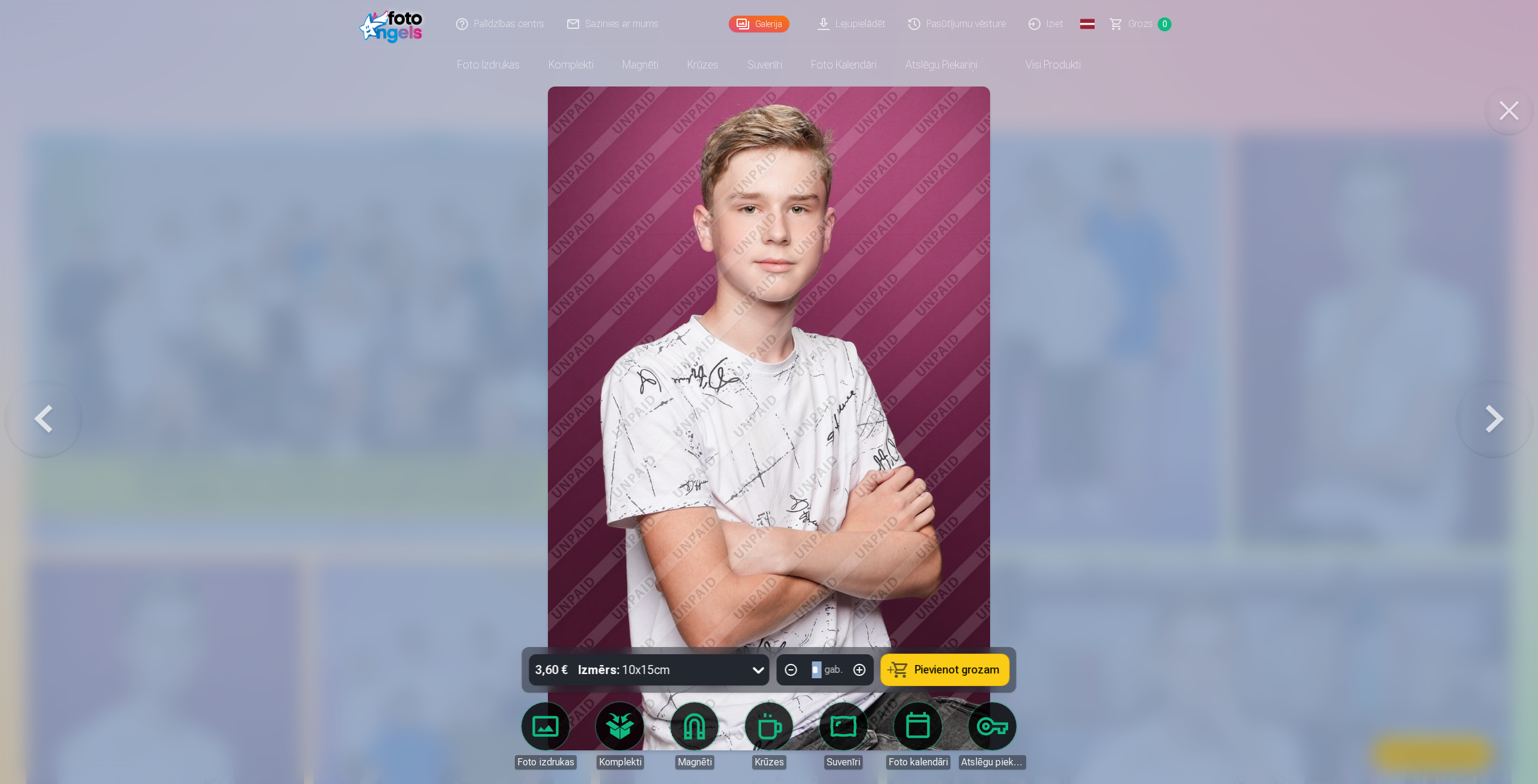
click at [1508, 118] on button at bounding box center [1508, 110] width 48 height 48
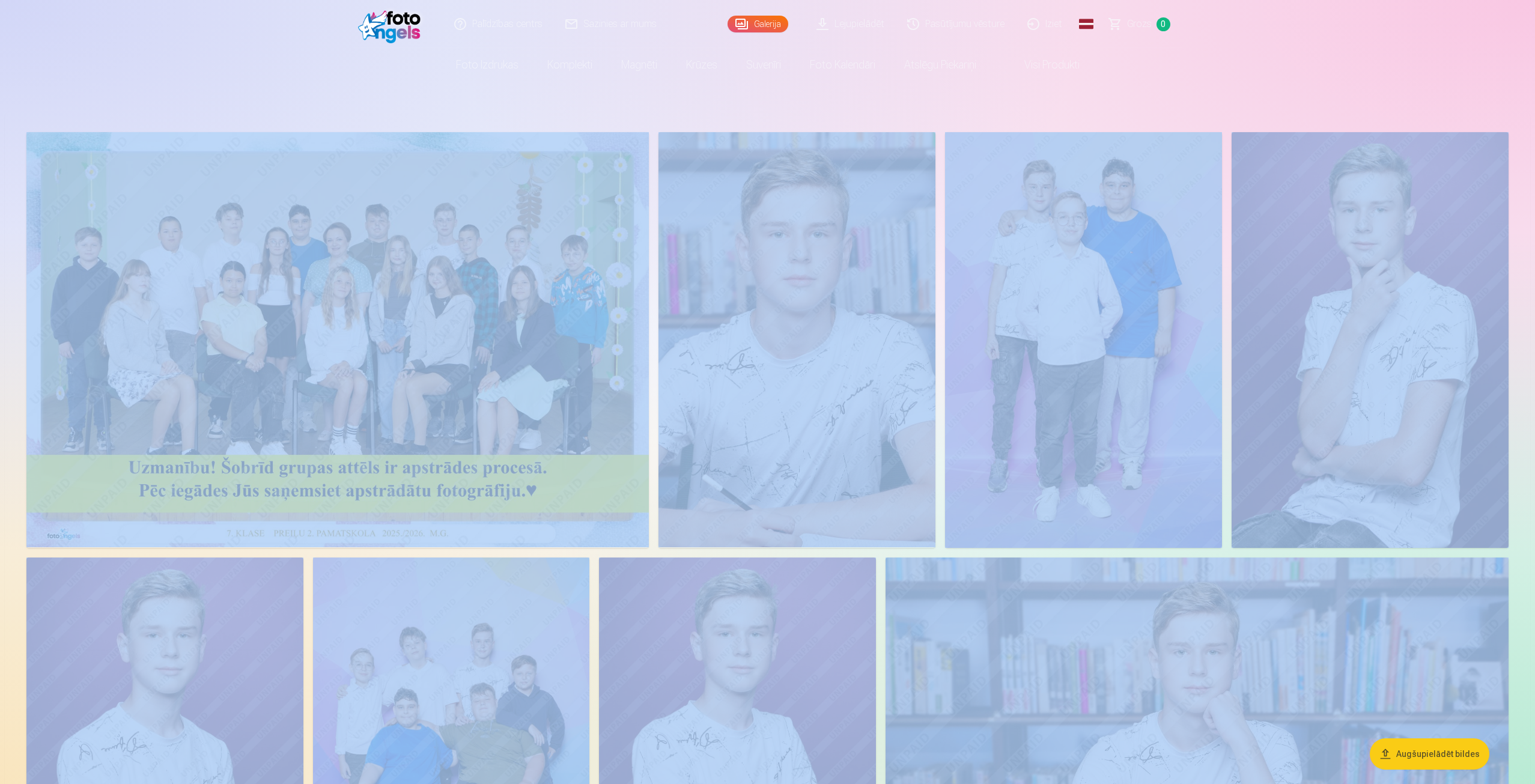
click at [783, 327] on img at bounding box center [797, 339] width 277 height 415
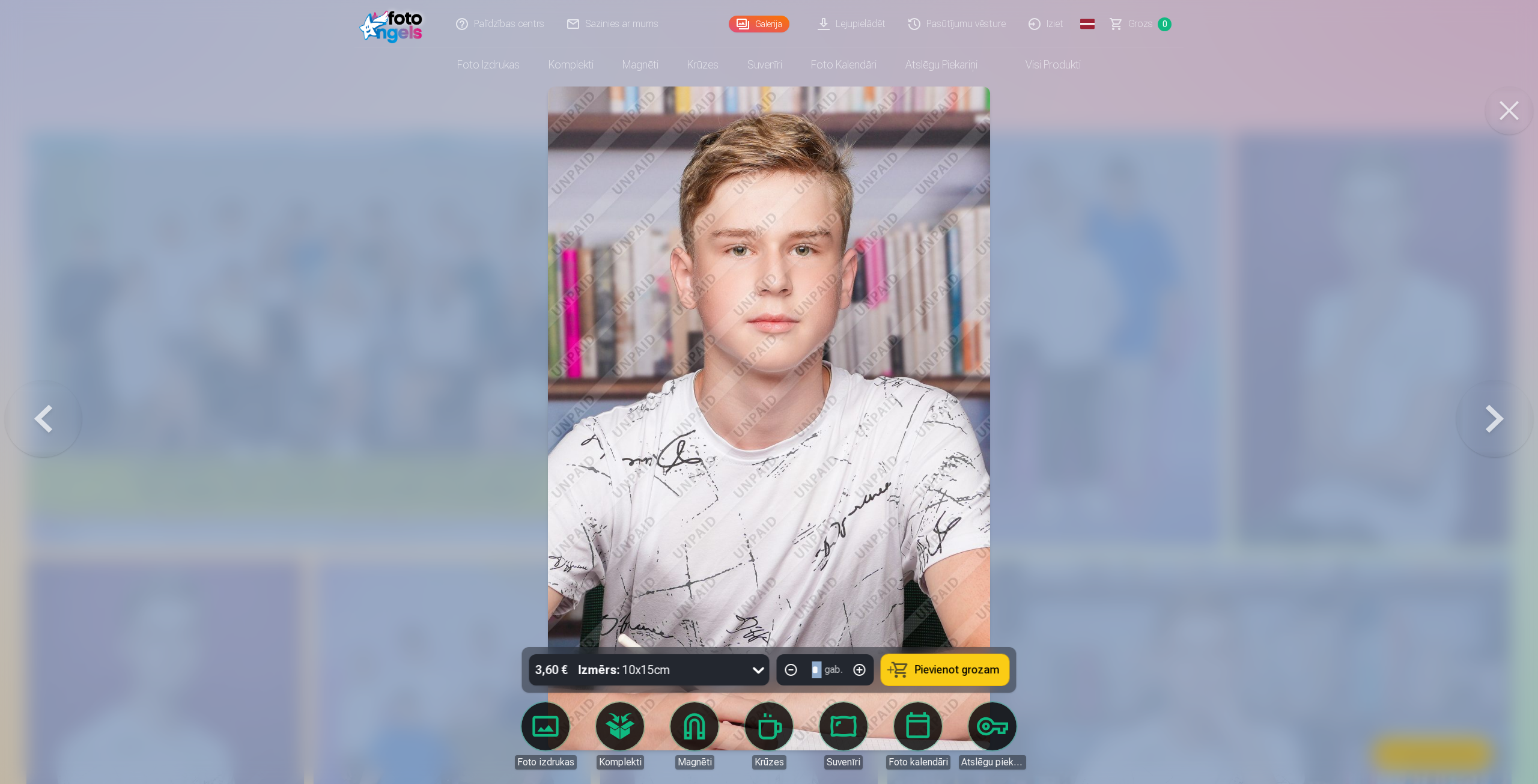
click at [1509, 115] on button at bounding box center [1508, 110] width 48 height 48
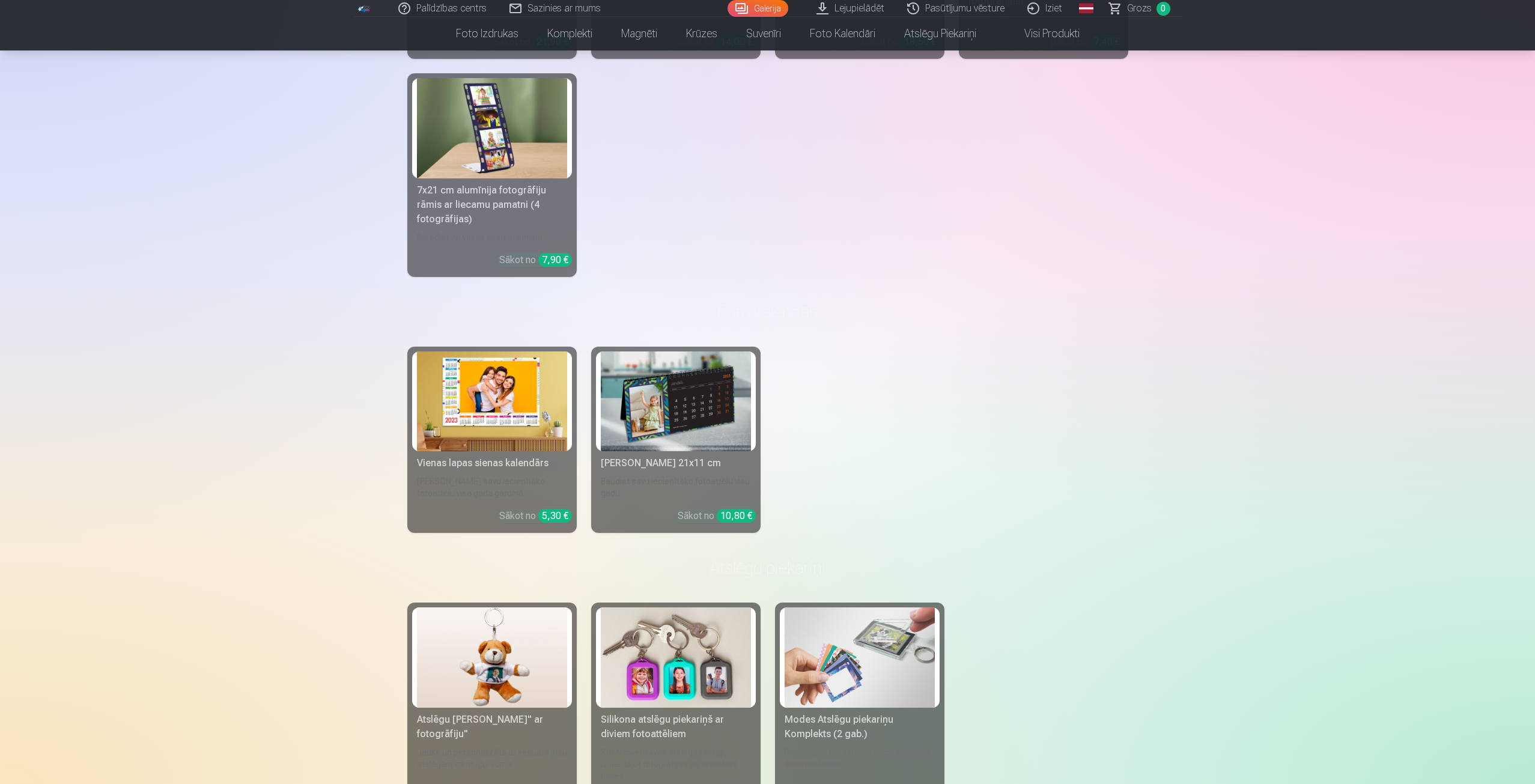
scroll to position [5136, 0]
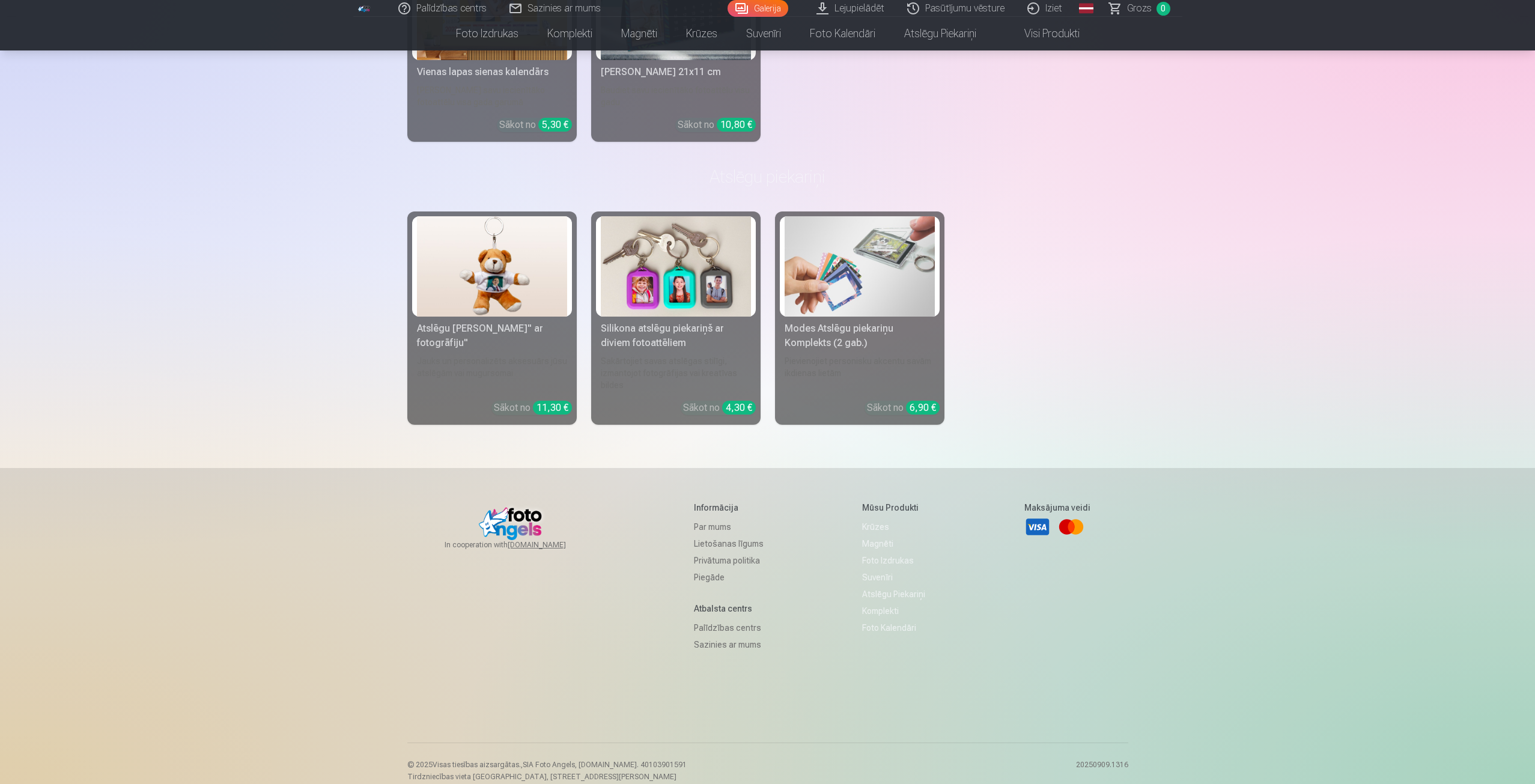
click at [694, 569] on link "Piegāde" at bounding box center [729, 576] width 69 height 16
